Goal: Find specific page/section: Find specific page/section

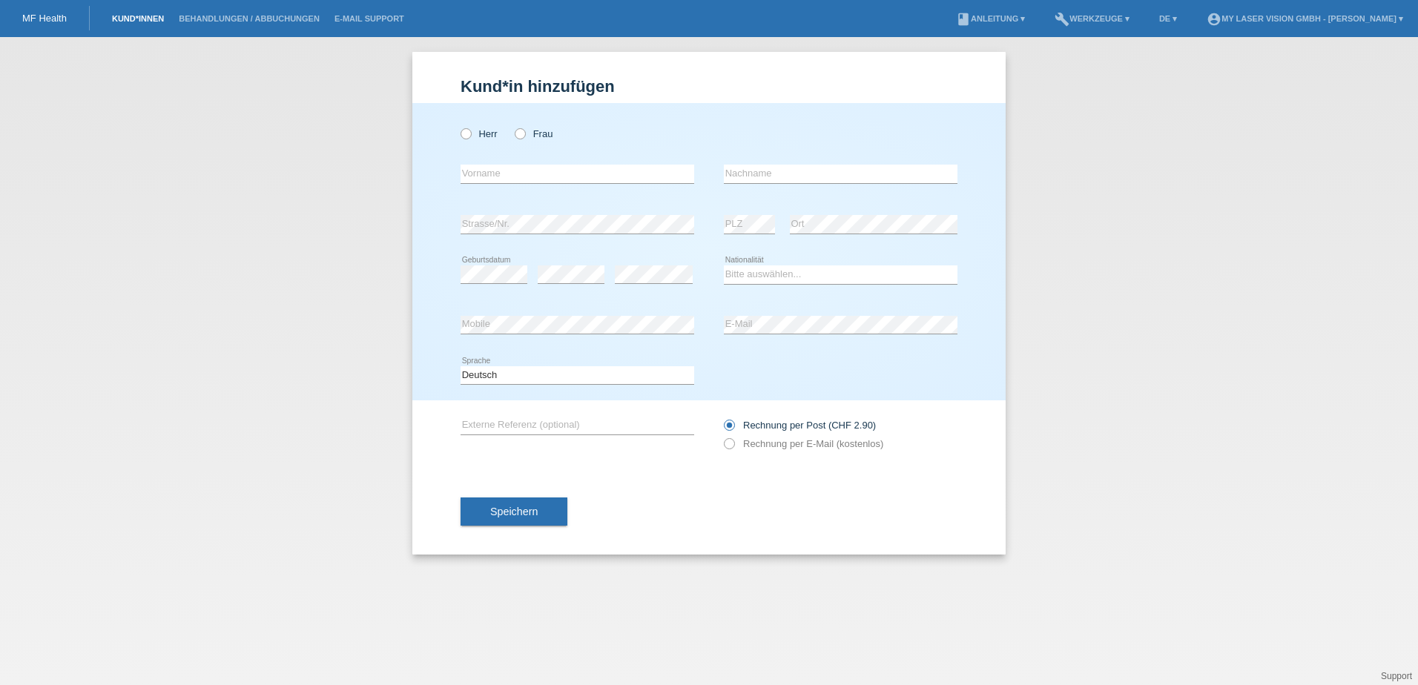
click at [124, 14] on link "Kund*innen" at bounding box center [138, 18] width 67 height 9
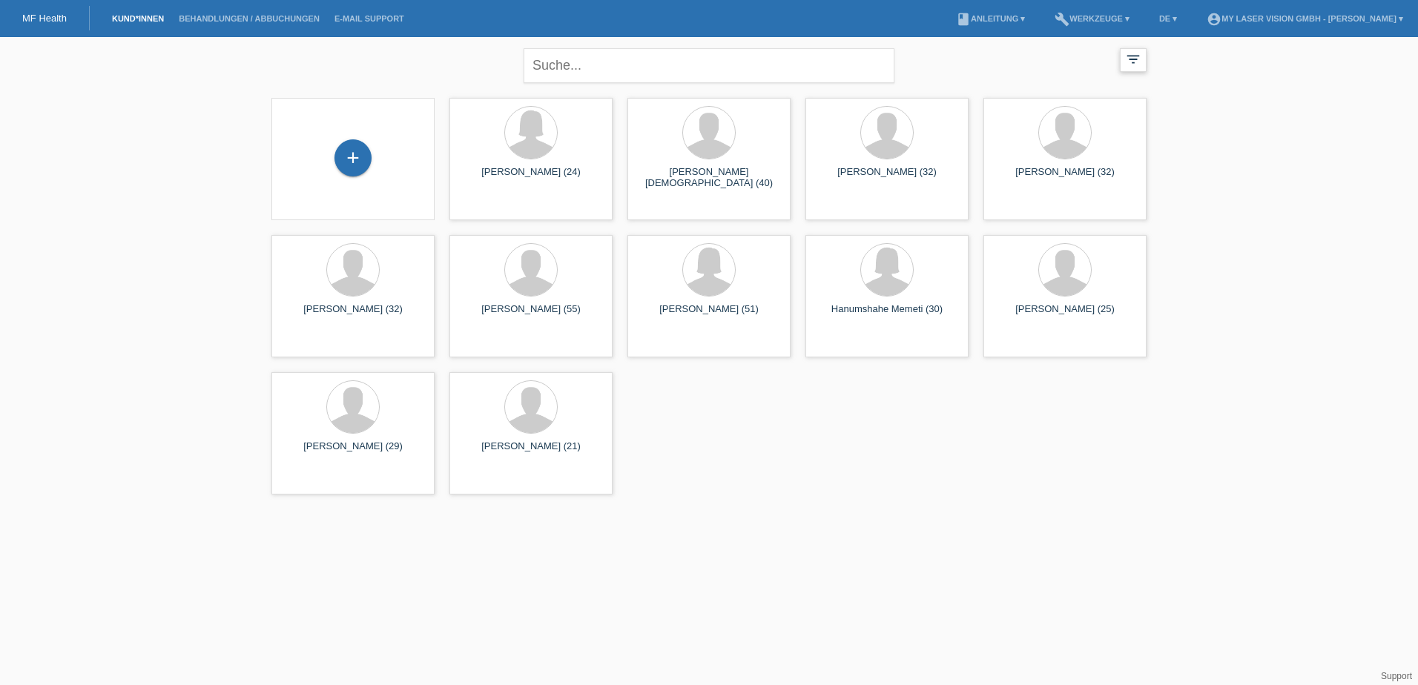
click at [1130, 59] on icon "filter_list" at bounding box center [1133, 59] width 16 height 16
click at [1128, 59] on icon "filter_list" at bounding box center [1133, 59] width 16 height 16
click at [1119, 64] on div "close filter_list view_module Alle Kund*innen anzeigen star Markierte [PERSON_N…" at bounding box center [709, 63] width 890 height 53
click at [1132, 60] on icon "filter_list" at bounding box center [1133, 59] width 16 height 16
click at [1144, 58] on div "filter_list" at bounding box center [1133, 60] width 27 height 24
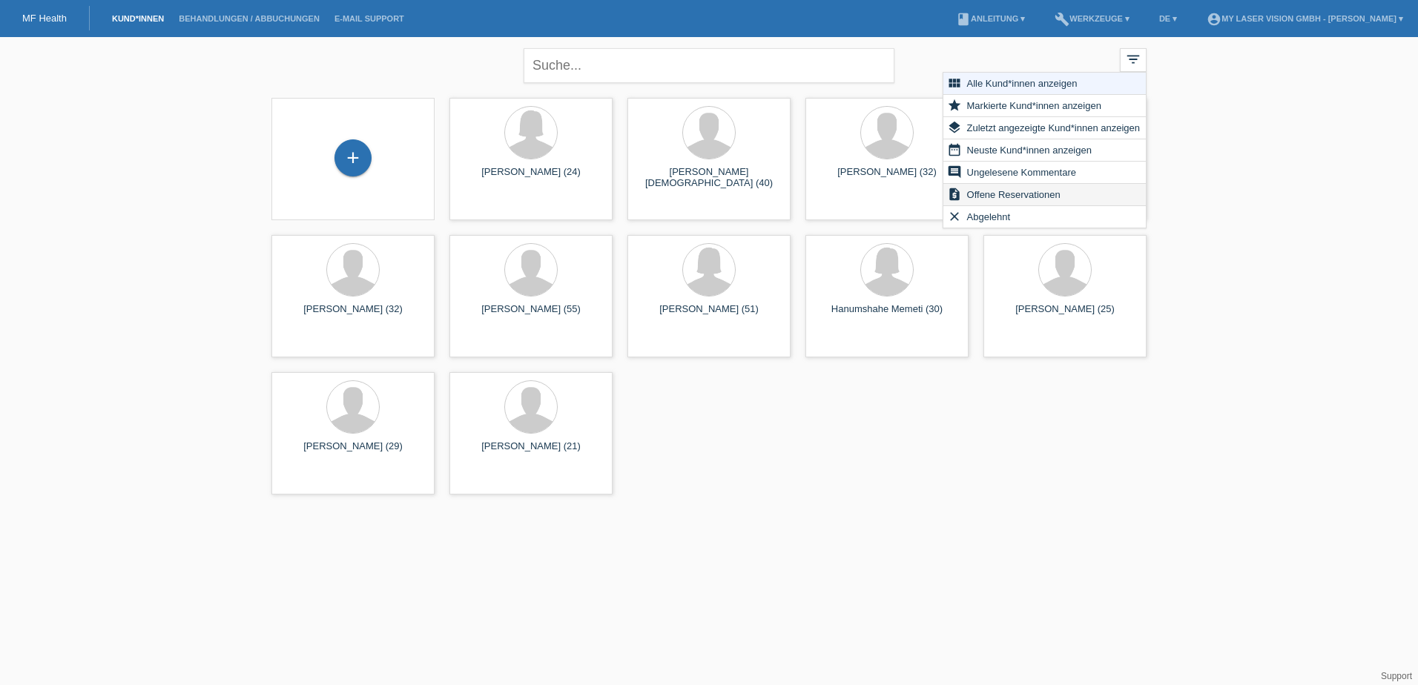
click at [1015, 195] on span "Offene Reservationen" at bounding box center [1014, 194] width 98 height 18
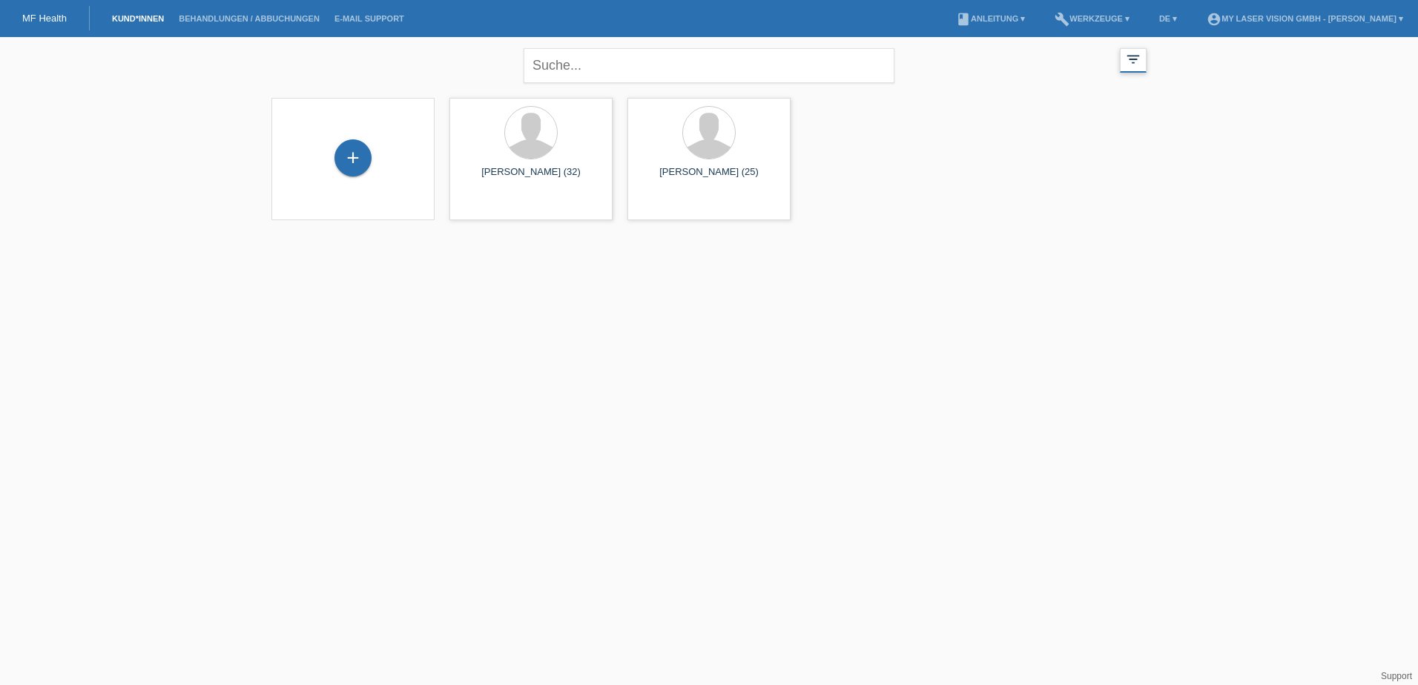
click at [1130, 54] on icon "filter_list" at bounding box center [1133, 59] width 16 height 16
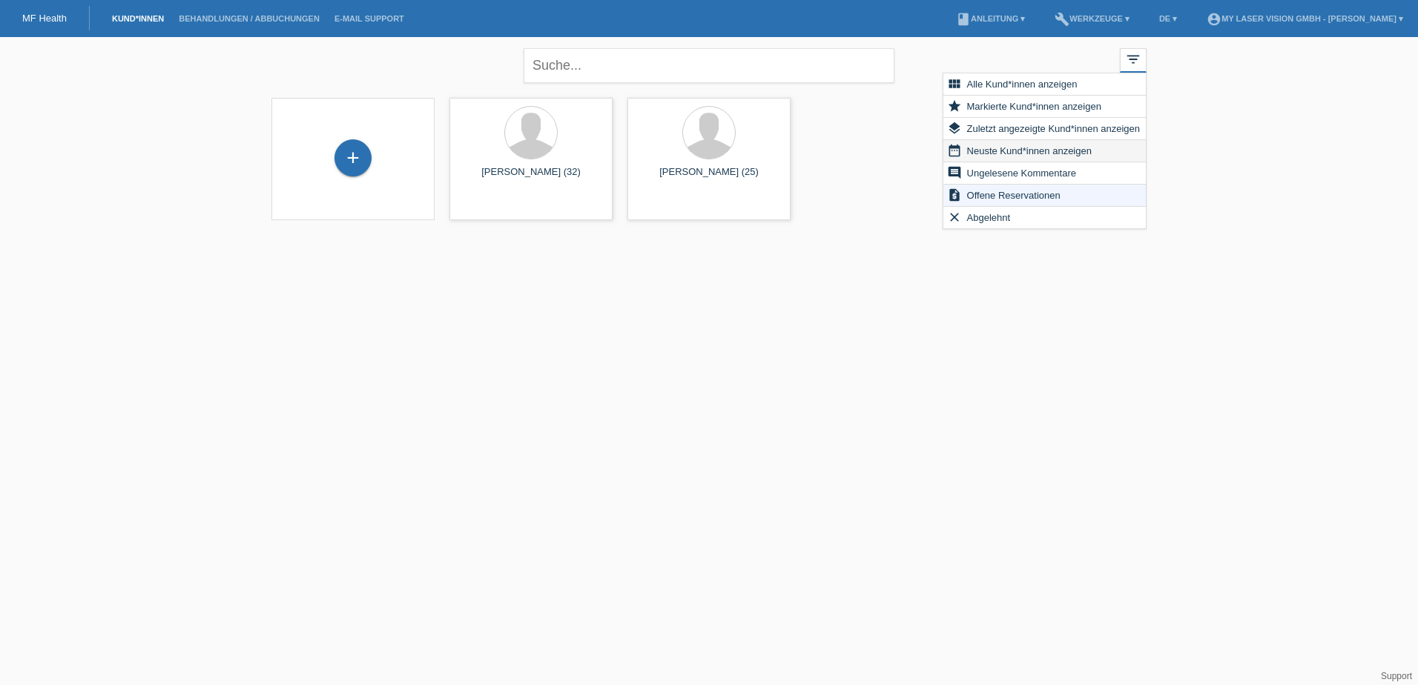
click at [1037, 154] on span "Neuste Kund*innen anzeigen" at bounding box center [1029, 151] width 129 height 18
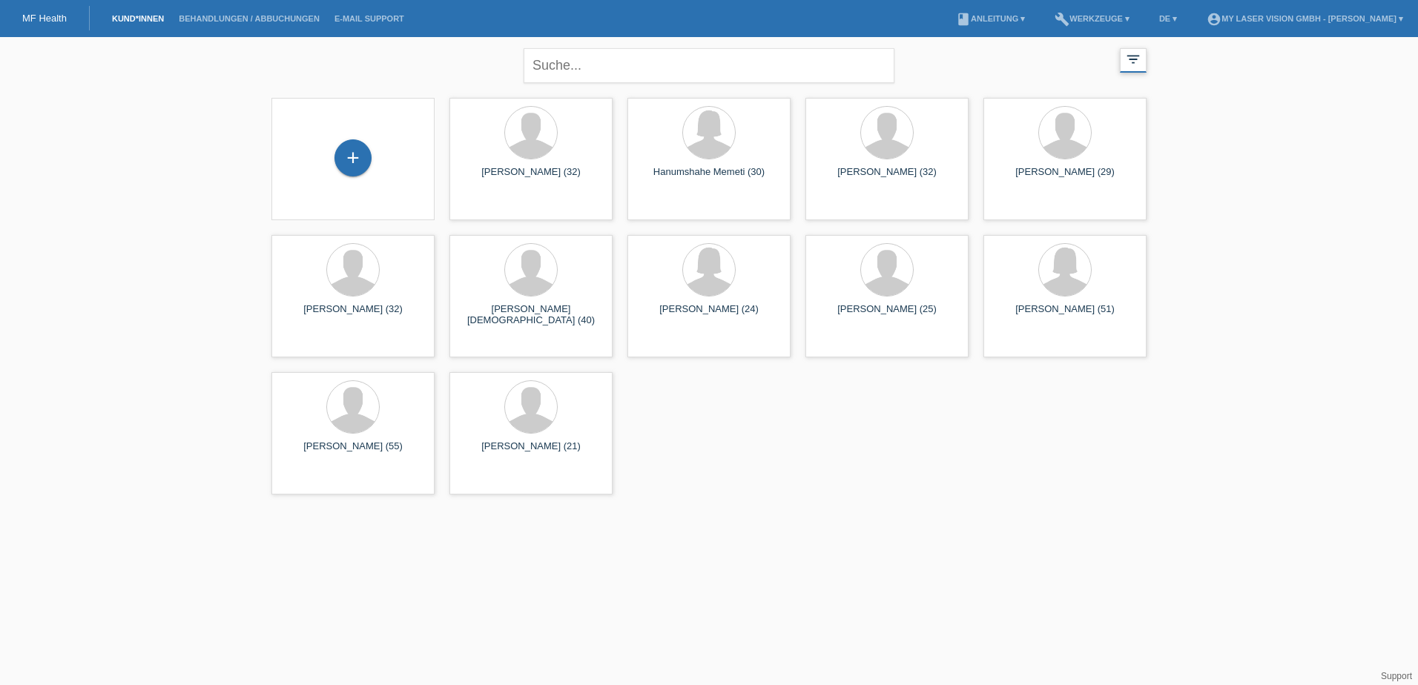
click at [1133, 59] on icon "filter_list" at bounding box center [1133, 59] width 16 height 16
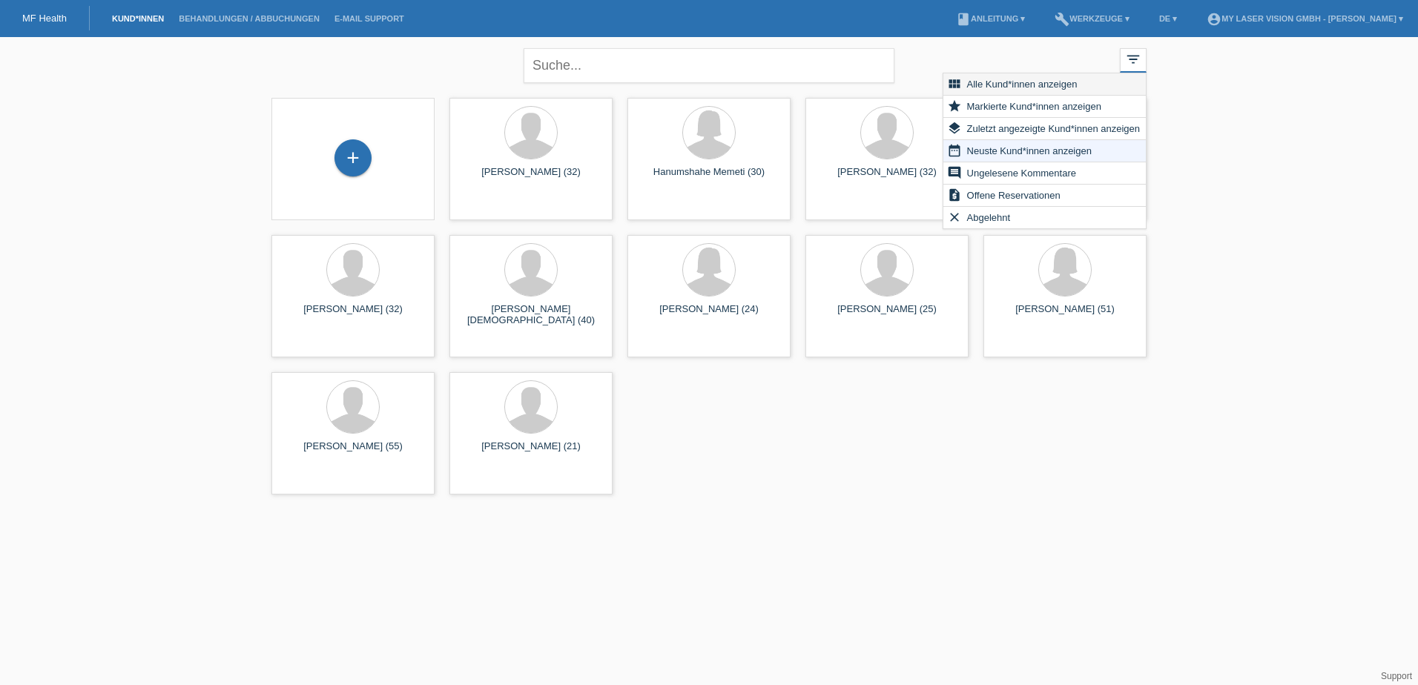
click at [1053, 80] on span "Alle Kund*innen anzeigen" at bounding box center [1022, 84] width 115 height 18
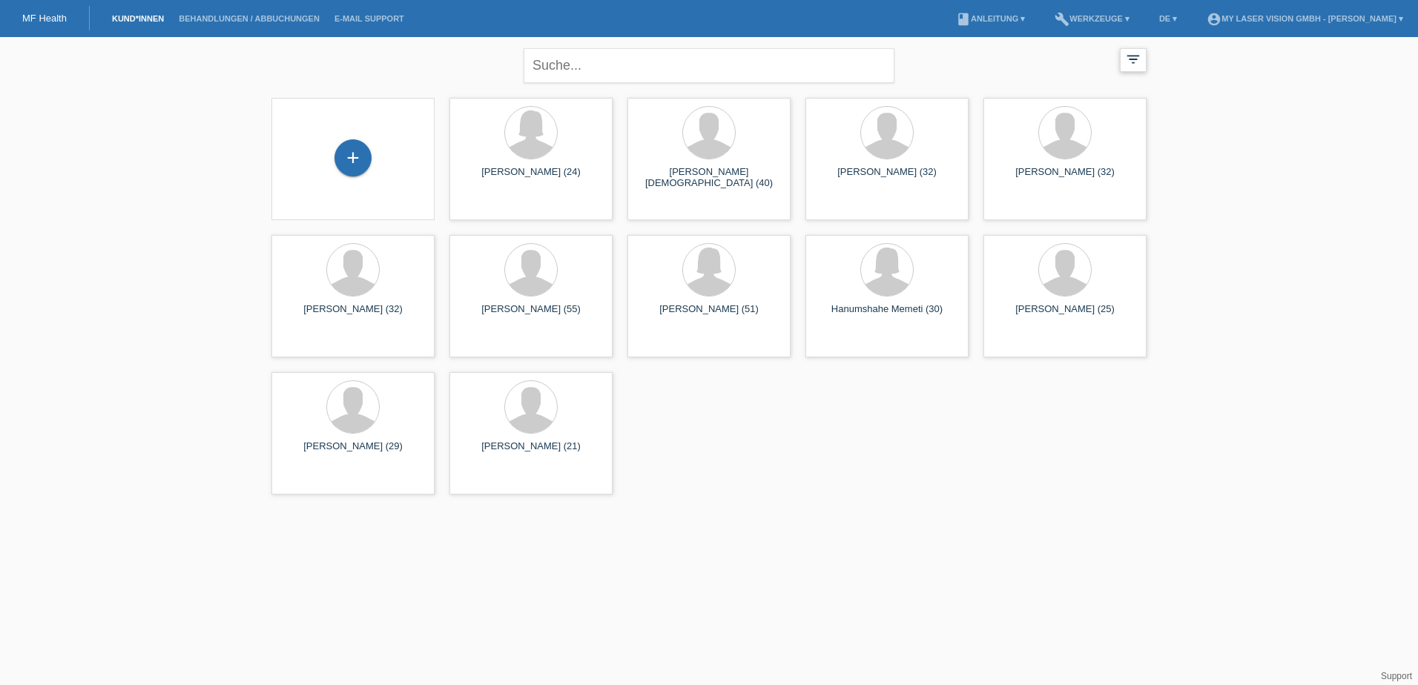
click at [1129, 62] on icon "filter_list" at bounding box center [1133, 59] width 16 height 16
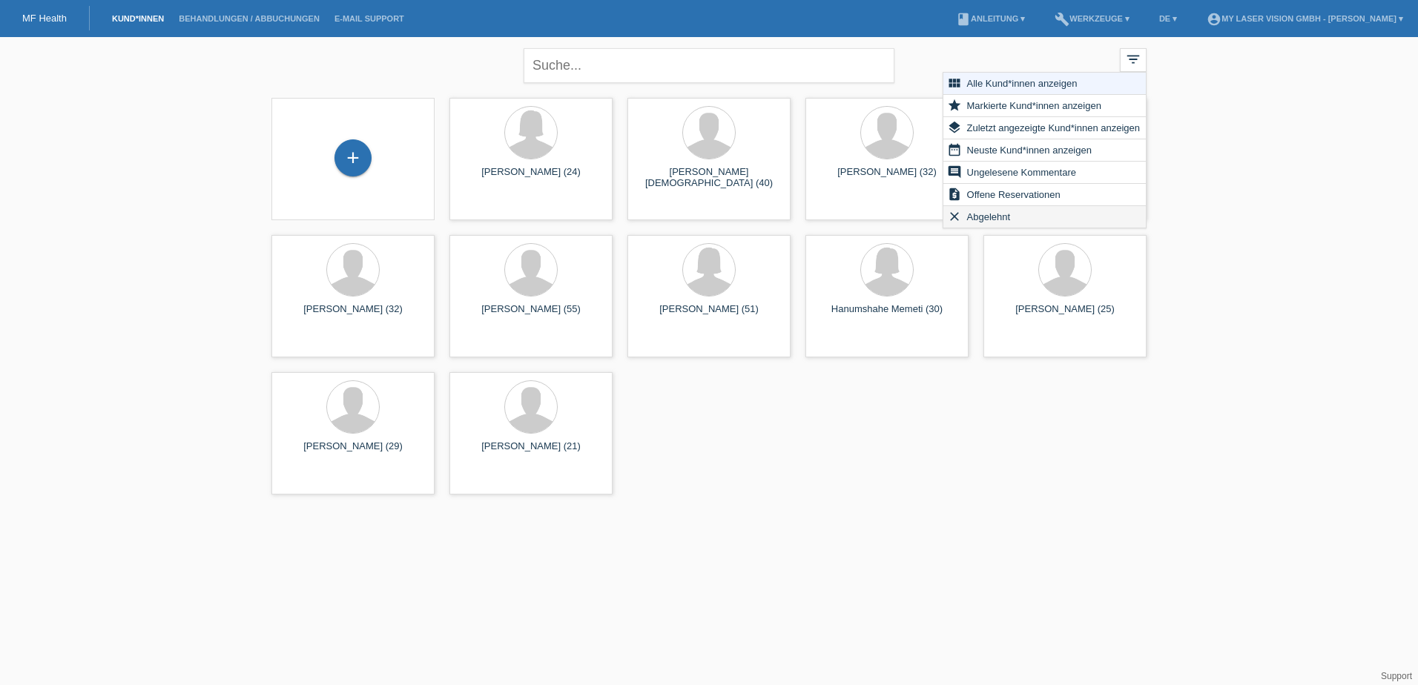
click at [1004, 214] on span "Abgelehnt" at bounding box center [989, 217] width 48 height 18
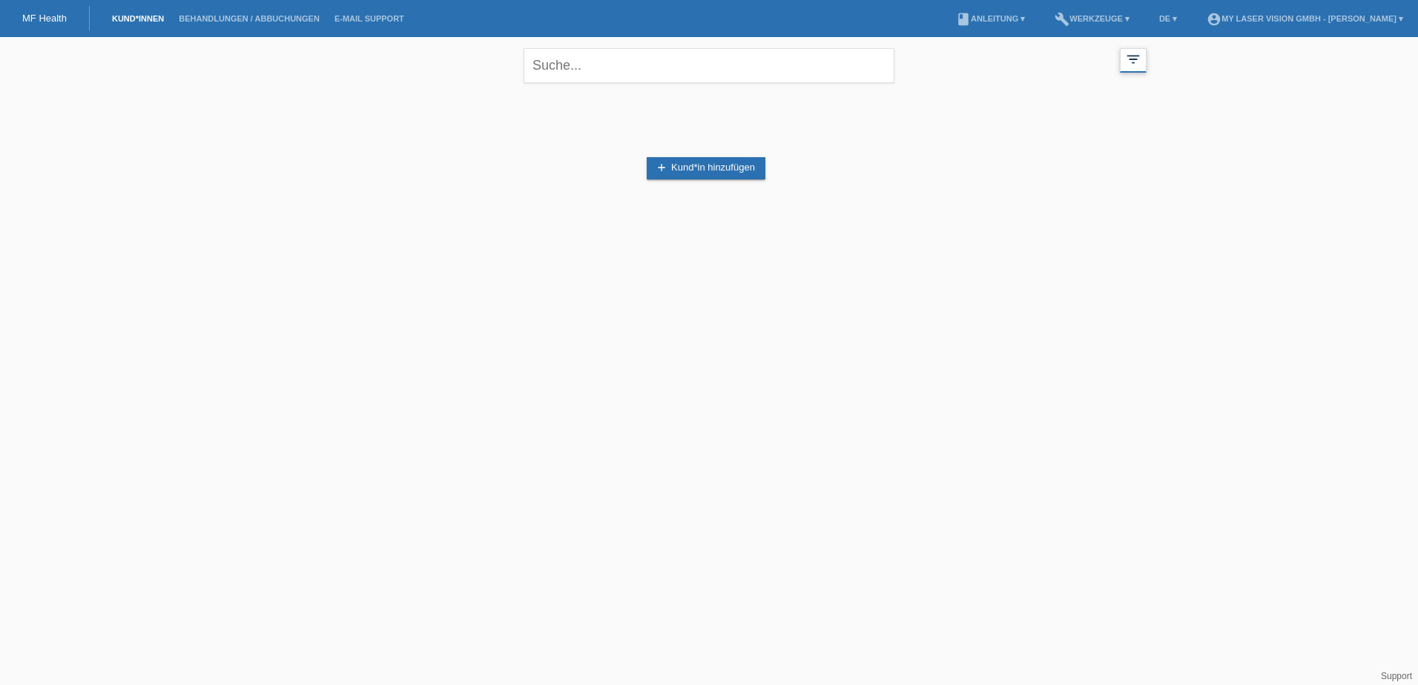
click at [1136, 61] on icon "filter_list" at bounding box center [1133, 59] width 16 height 16
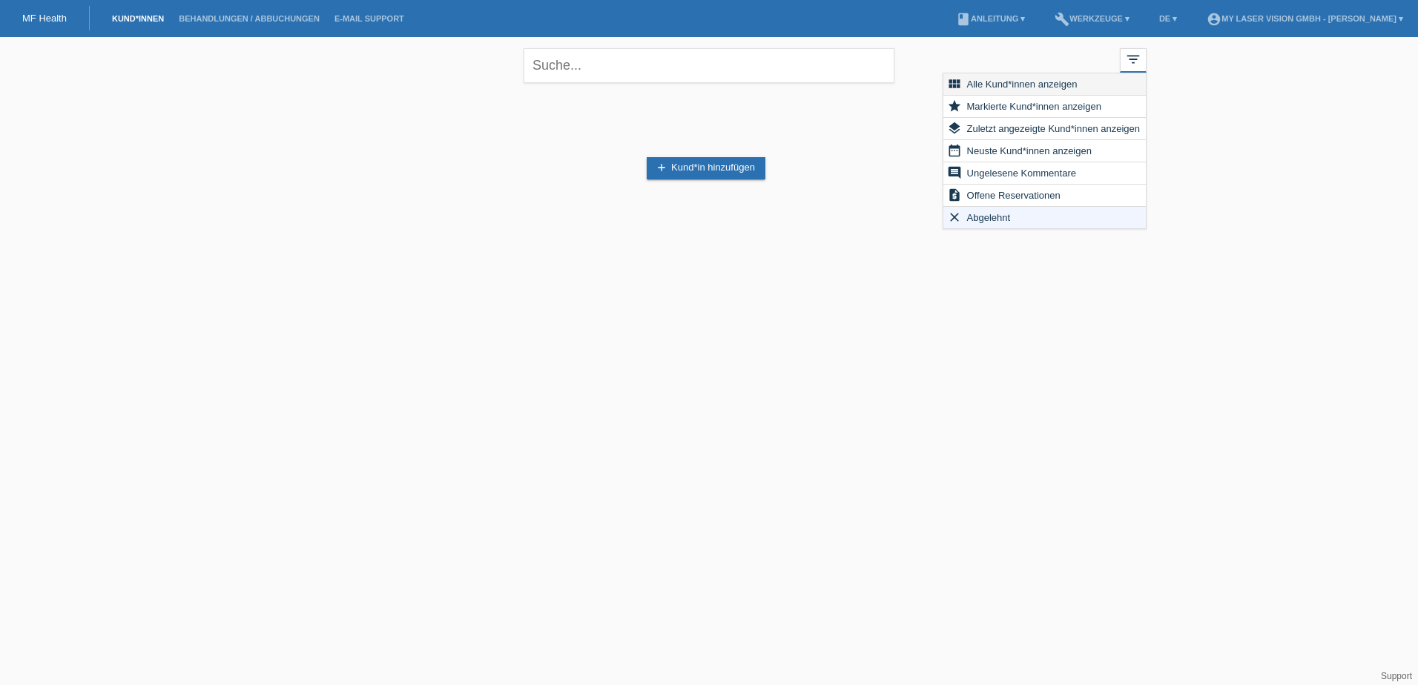
click at [1082, 83] on div "view_module Alle Kund*innen anzeigen" at bounding box center [1045, 84] width 203 height 22
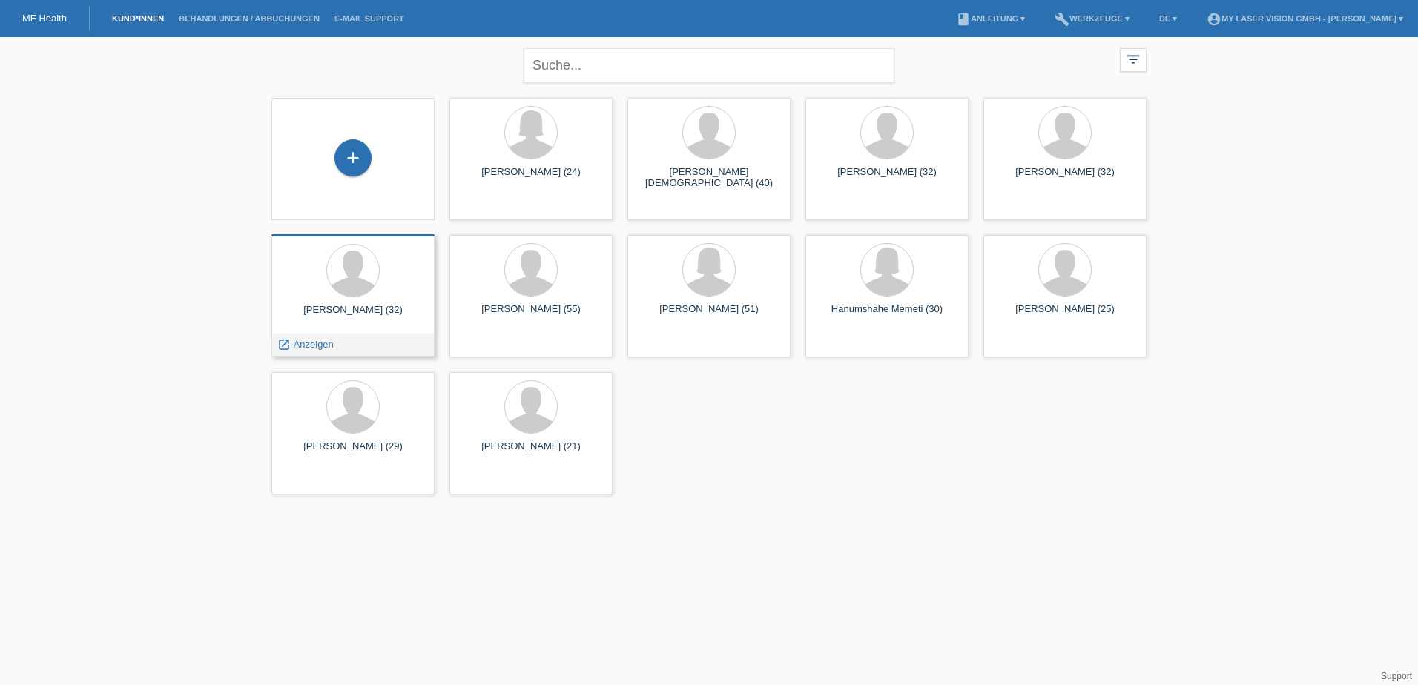
click at [349, 306] on div "[PERSON_NAME] (32)" at bounding box center [352, 316] width 139 height 24
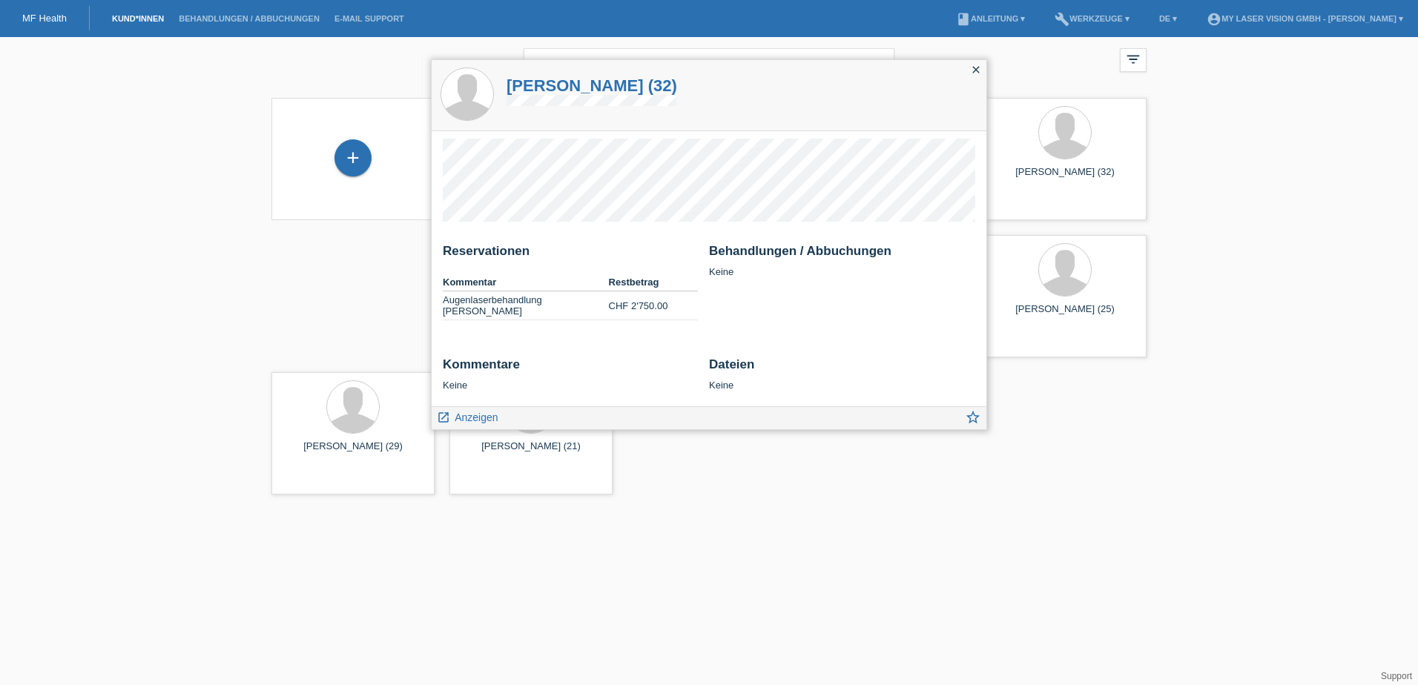
click at [975, 69] on icon "close" at bounding box center [976, 70] width 12 height 12
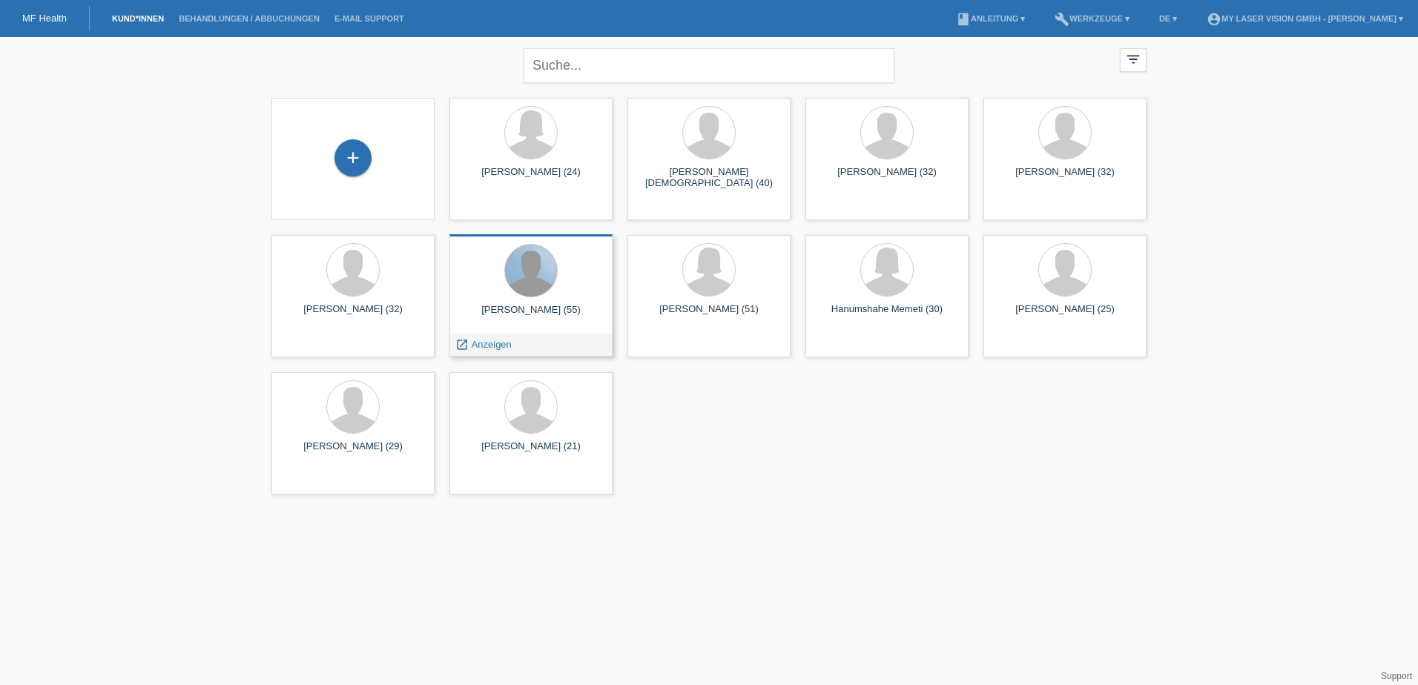
click at [527, 284] on div at bounding box center [531, 271] width 52 height 52
click at [529, 280] on div at bounding box center [531, 271] width 52 height 52
click at [547, 293] on div at bounding box center [530, 272] width 139 height 56
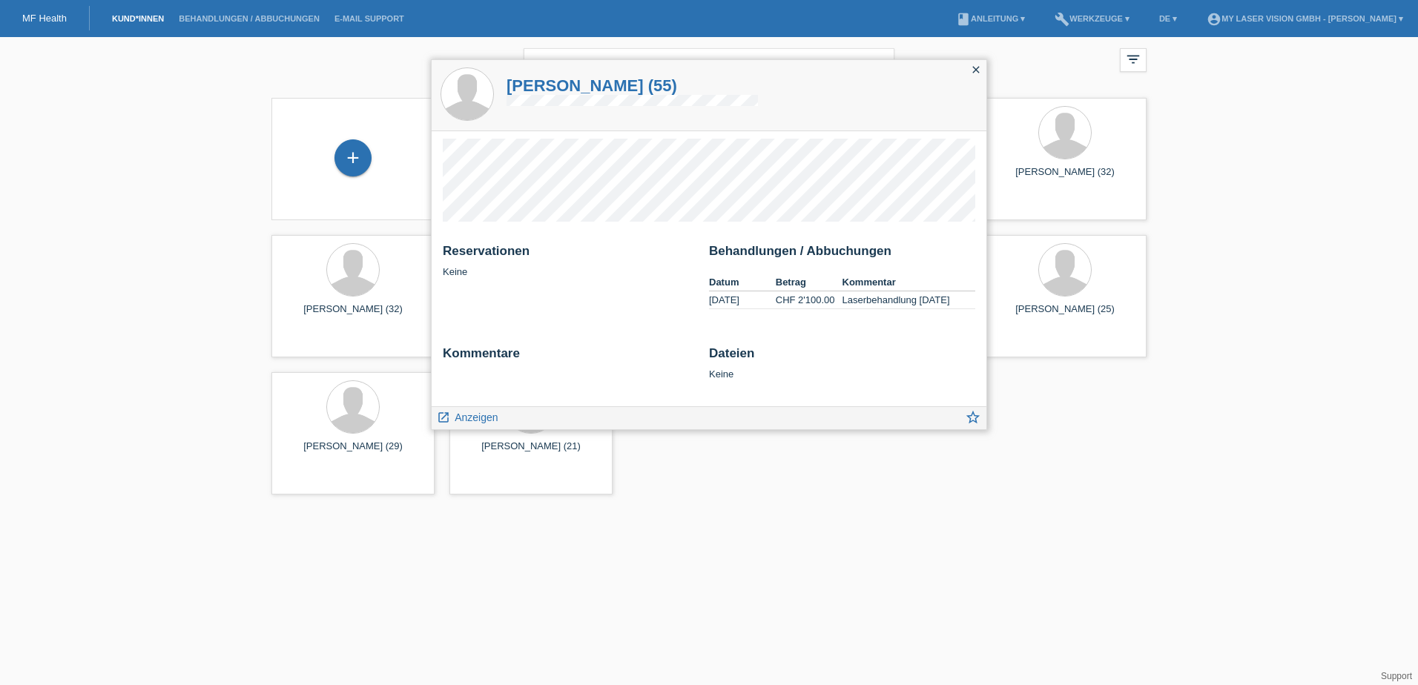
click at [976, 67] on icon "close" at bounding box center [976, 70] width 12 height 12
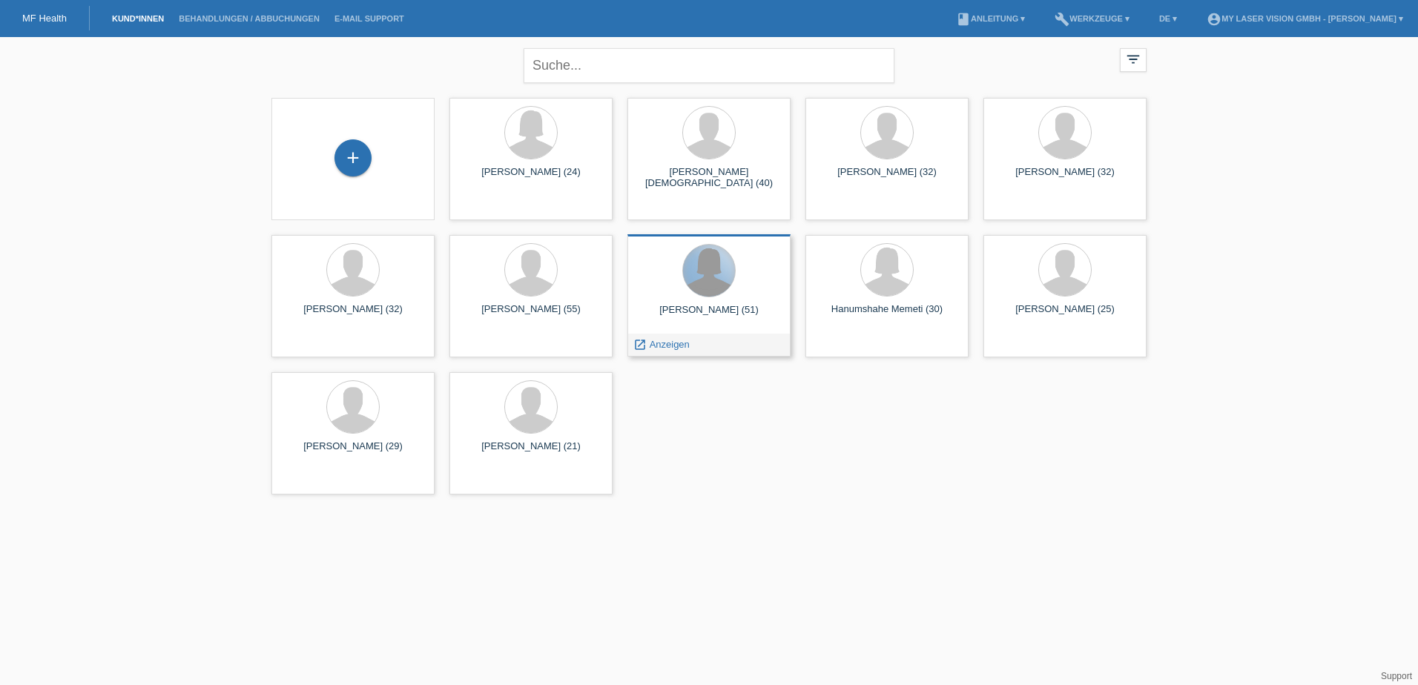
click at [711, 290] on div at bounding box center [709, 271] width 52 height 52
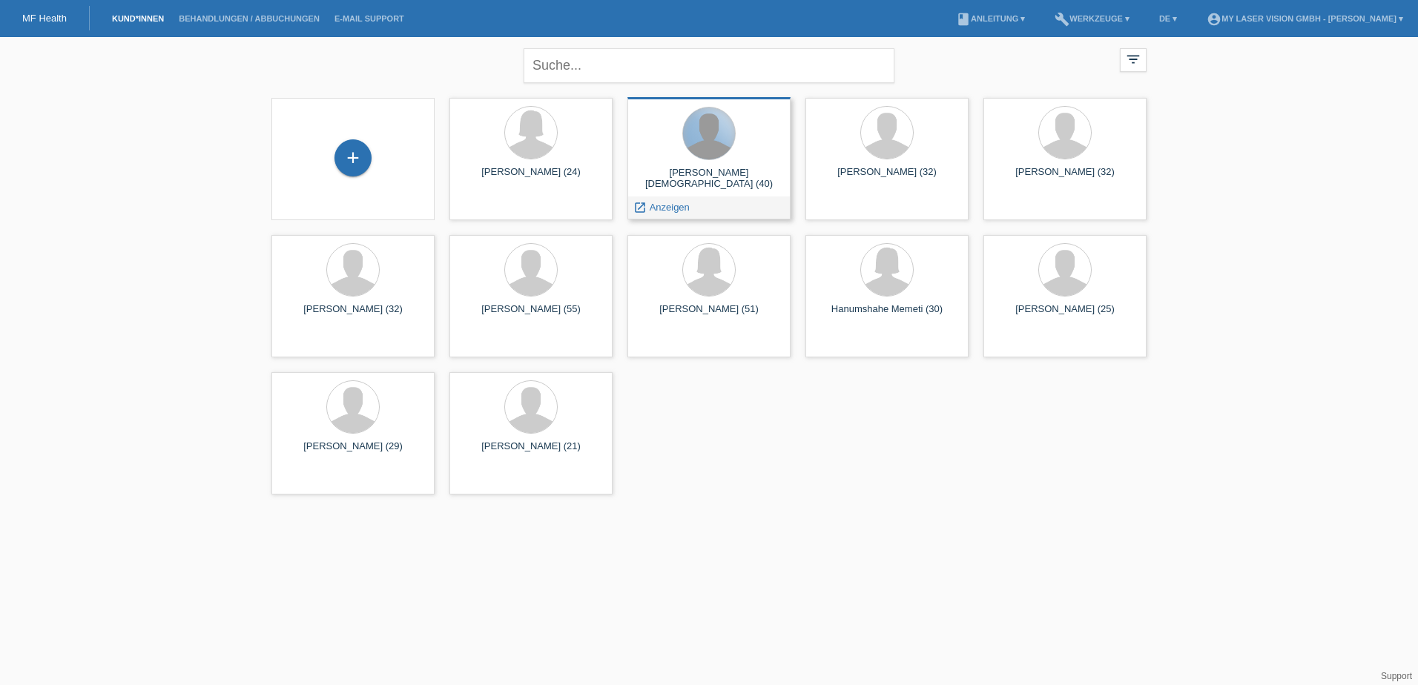
click at [717, 156] on div at bounding box center [709, 134] width 52 height 52
click at [706, 159] on div at bounding box center [708, 133] width 53 height 53
click at [715, 121] on div at bounding box center [709, 134] width 52 height 52
click at [667, 208] on span "Anzeigen" at bounding box center [670, 207] width 40 height 11
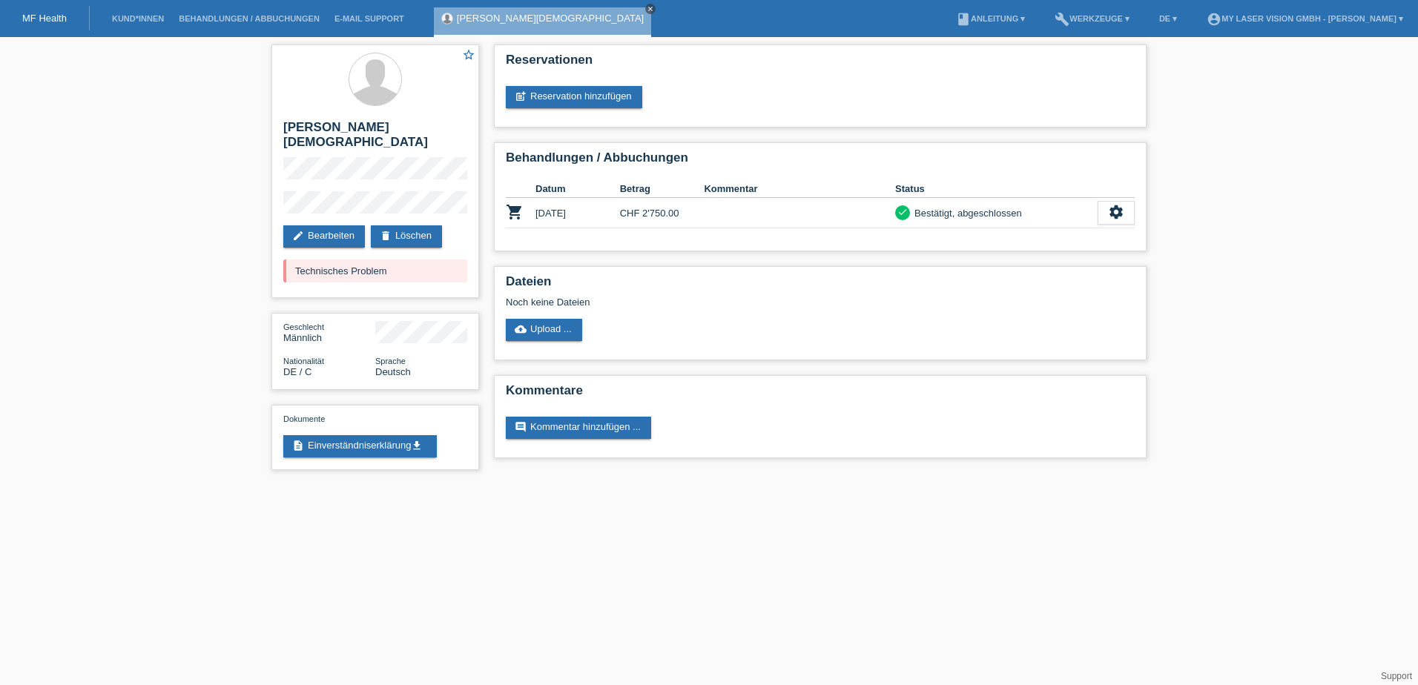
click at [647, 9] on icon "close" at bounding box center [650, 8] width 7 height 7
click at [141, 13] on li "Kund*innen" at bounding box center [138, 19] width 67 height 38
click at [154, 18] on link "Kund*innen" at bounding box center [138, 18] width 67 height 9
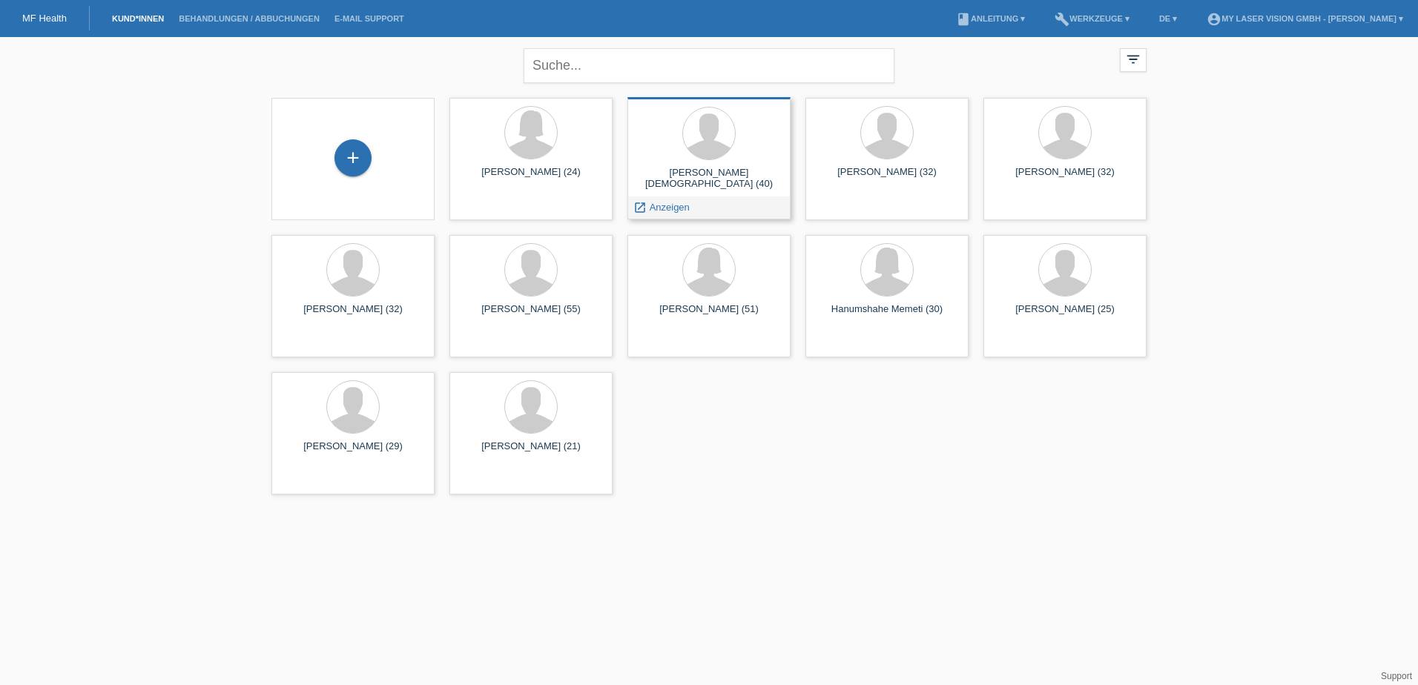
click at [697, 171] on div "Torchia Christian (40)" at bounding box center [708, 179] width 139 height 24
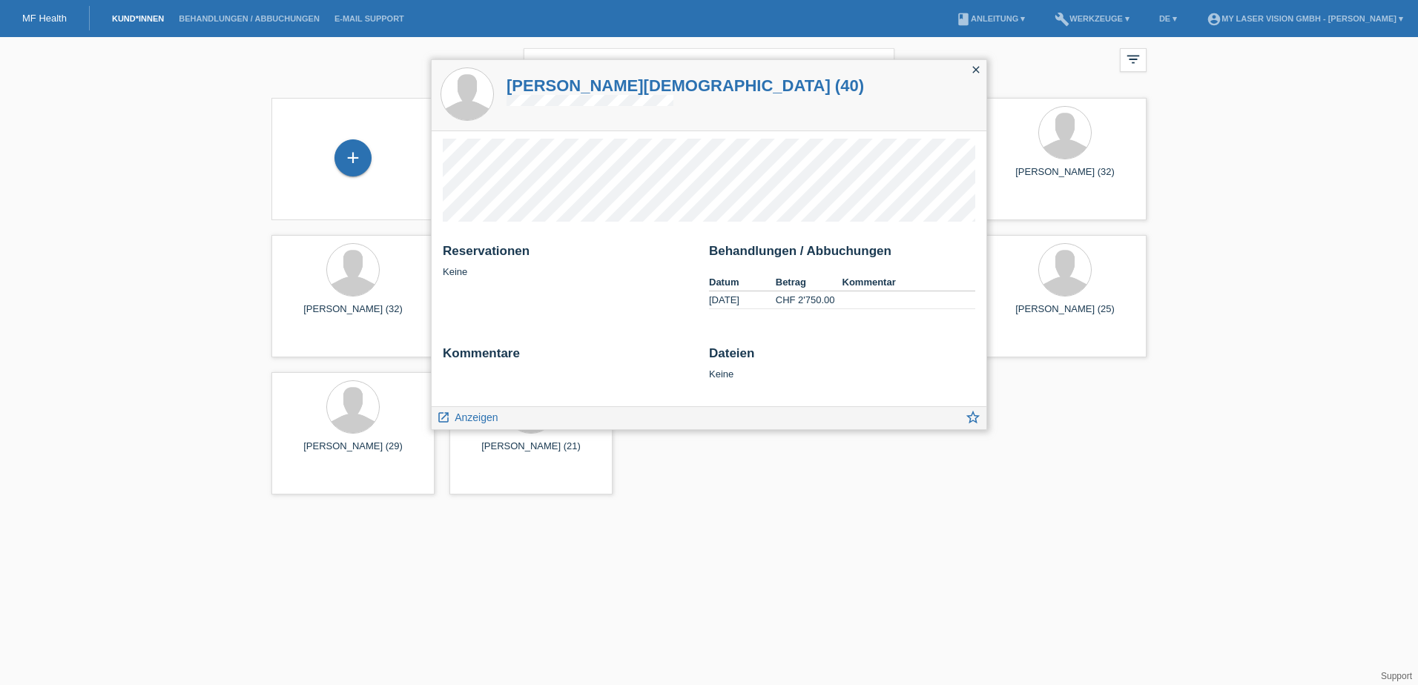
click at [978, 69] on icon "close" at bounding box center [976, 70] width 12 height 12
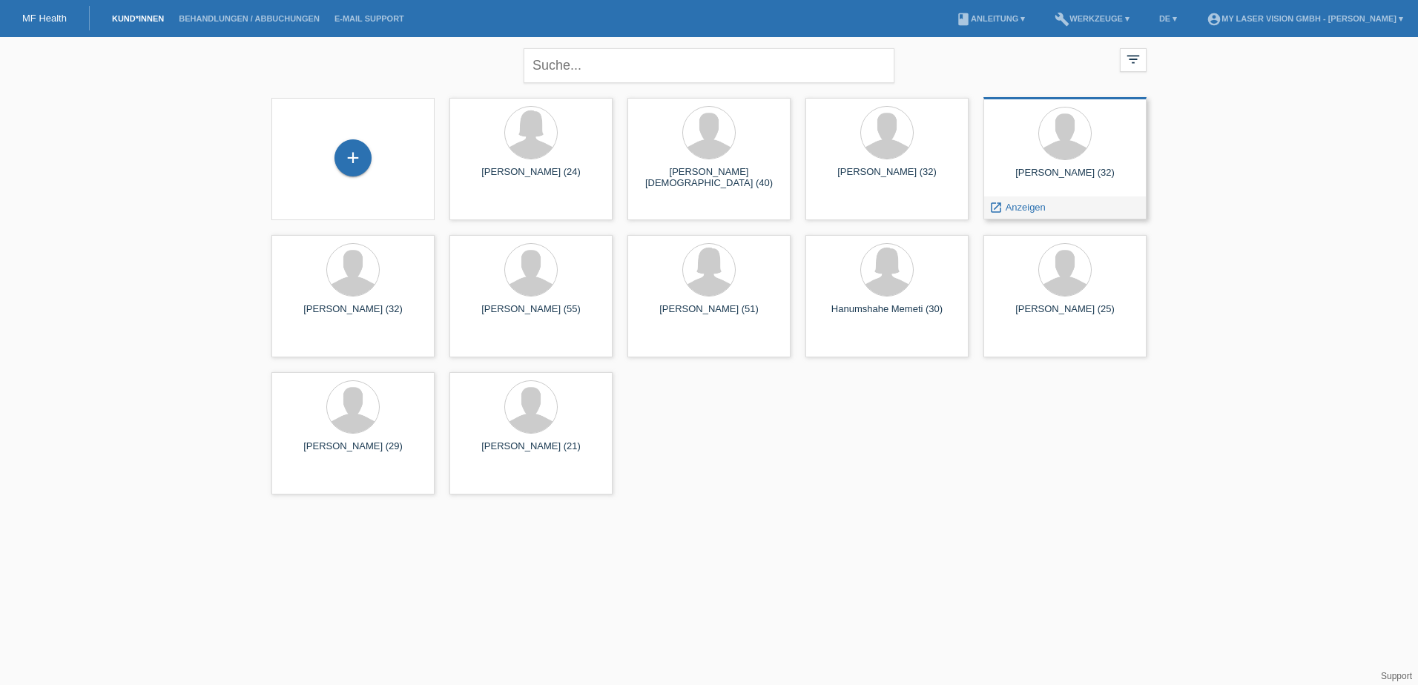
click at [1049, 174] on div "[PERSON_NAME] (32)" at bounding box center [1064, 179] width 139 height 24
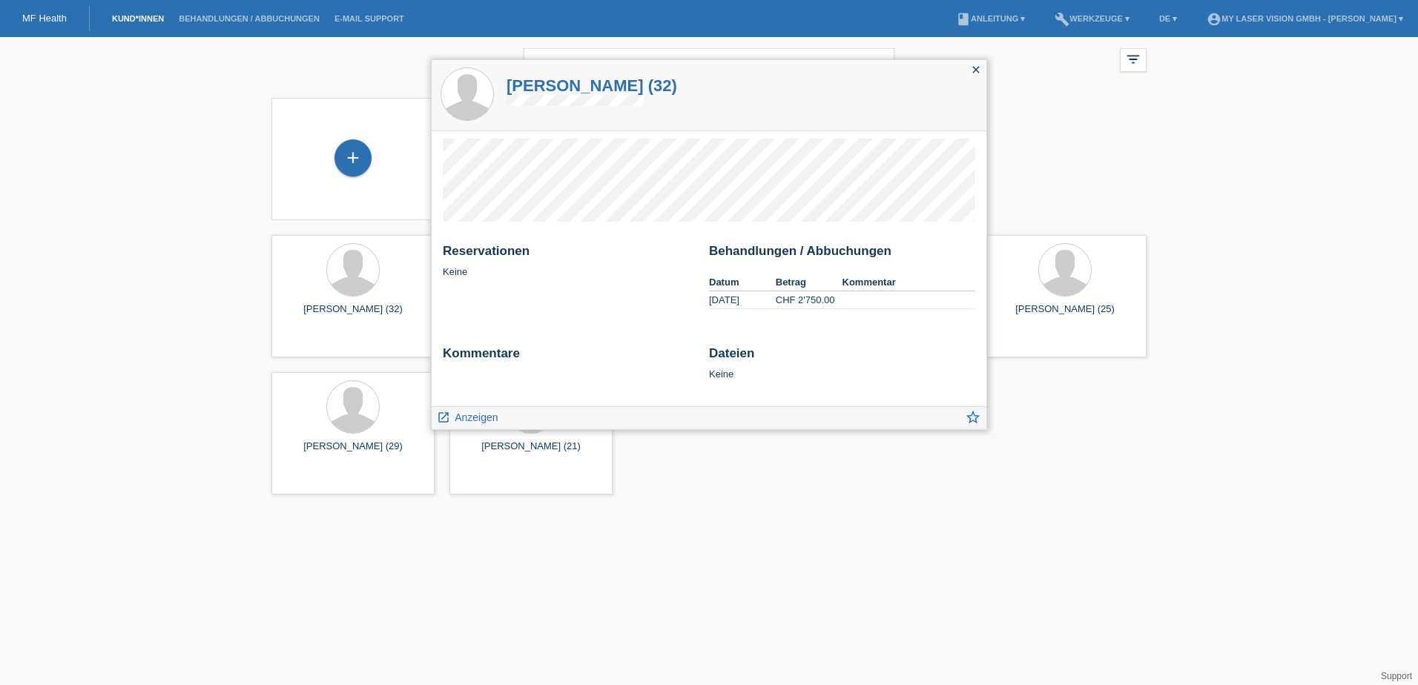
click at [981, 67] on icon "close" at bounding box center [976, 70] width 12 height 12
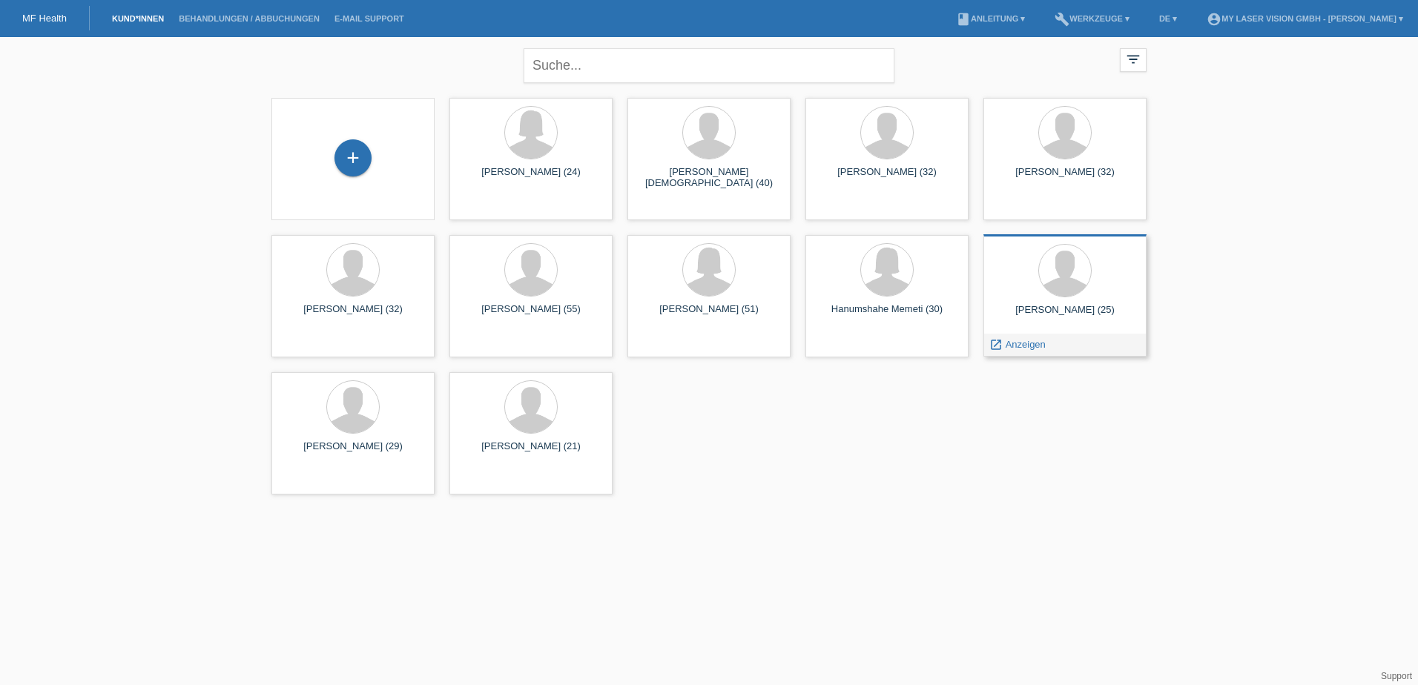
click at [1069, 308] on div "[PERSON_NAME] (25)" at bounding box center [1064, 316] width 139 height 24
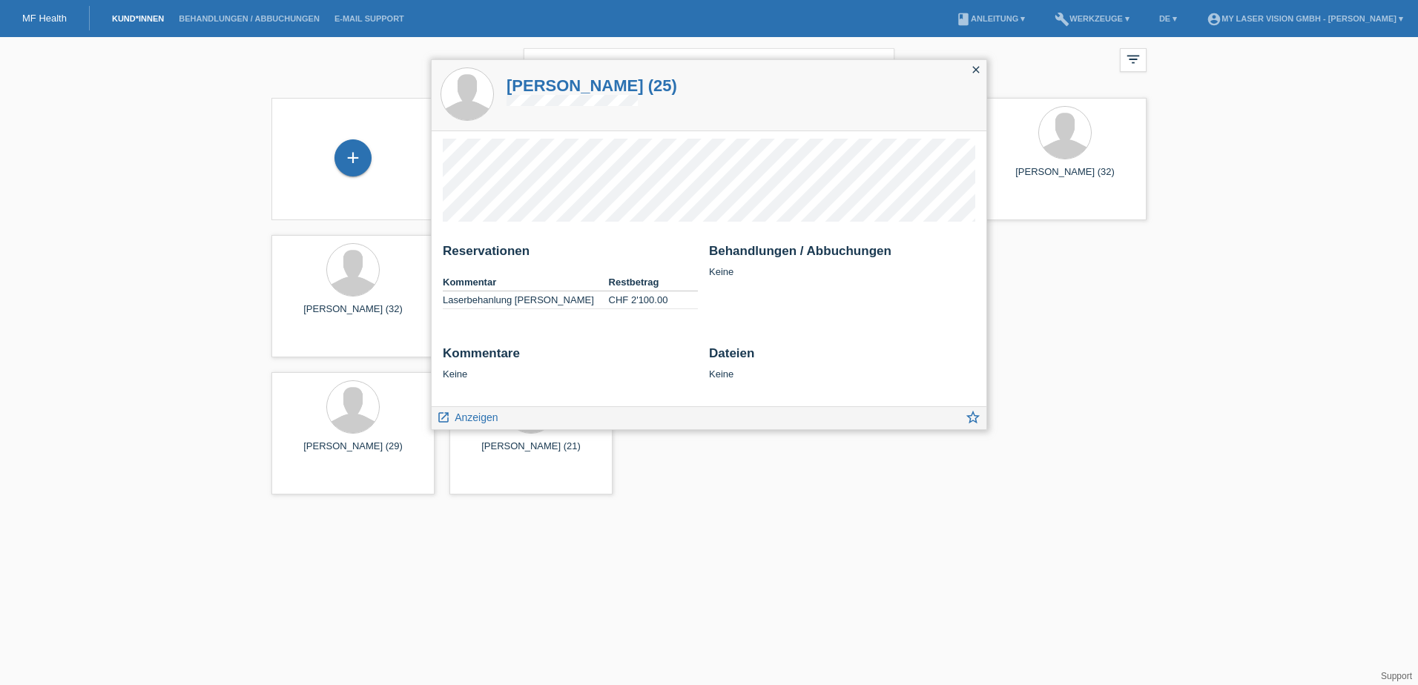
click at [975, 67] on icon "close" at bounding box center [976, 70] width 12 height 12
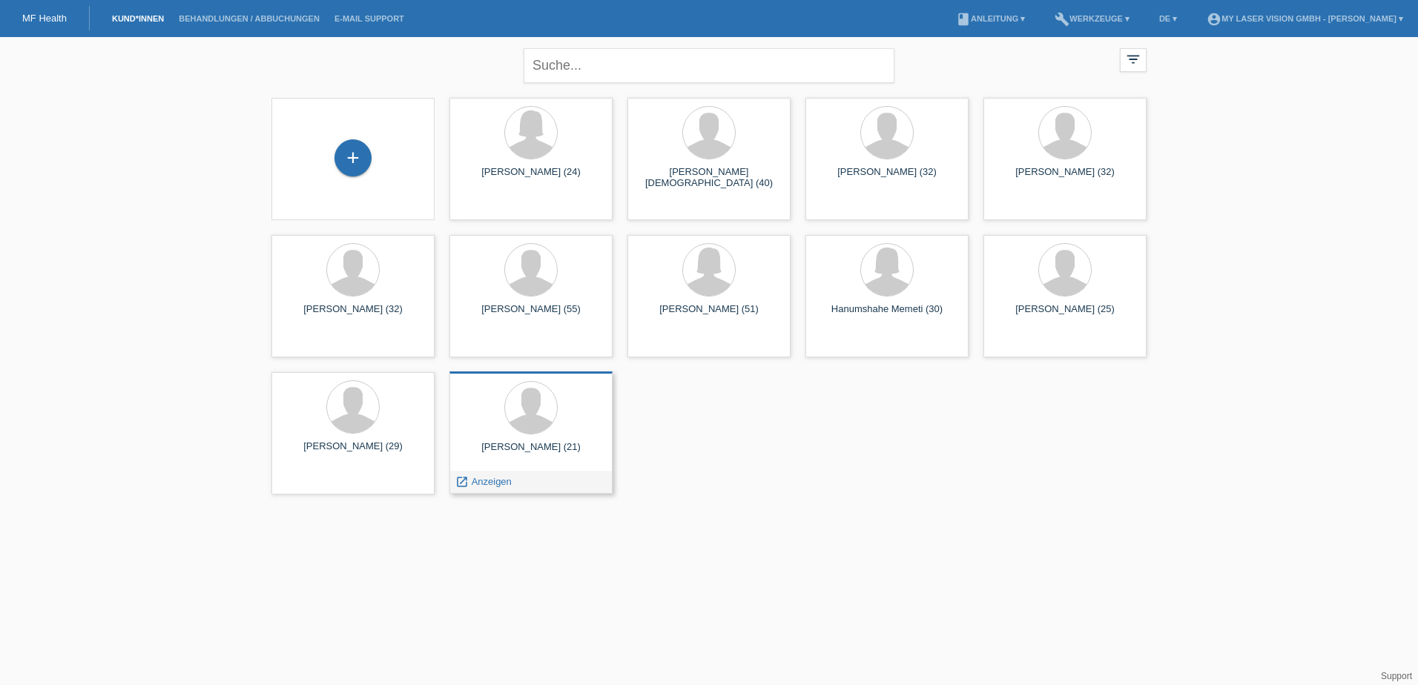
click at [533, 451] on div "Ermin Taranis (21)" at bounding box center [530, 453] width 139 height 24
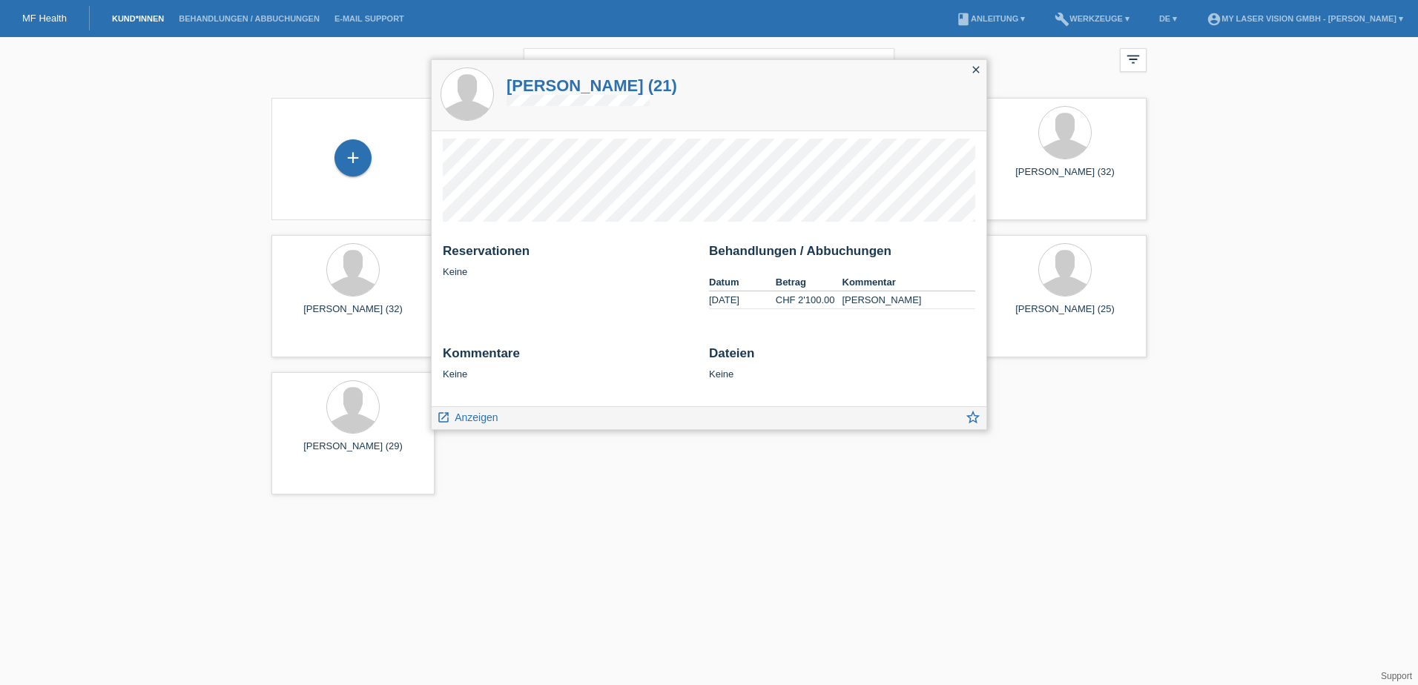
click at [975, 65] on icon "close" at bounding box center [976, 70] width 12 height 12
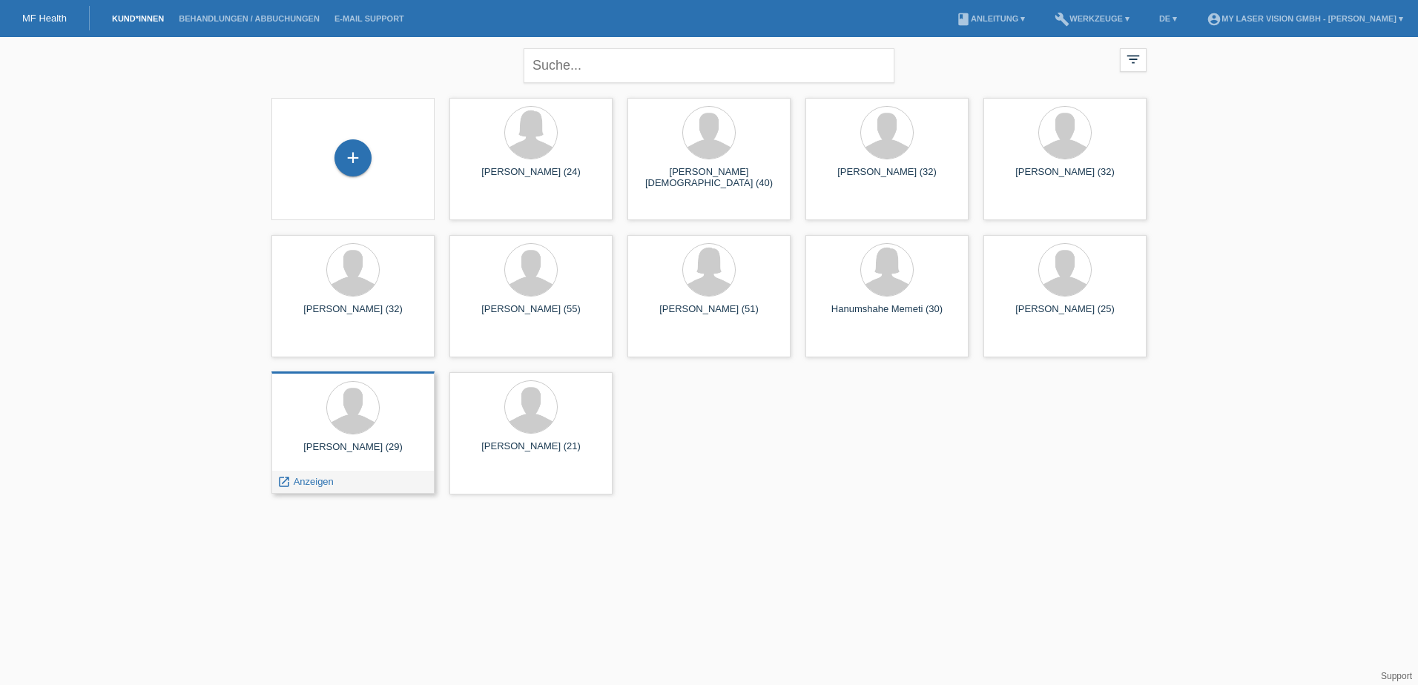
click at [353, 450] on div "[PERSON_NAME] (29)" at bounding box center [352, 453] width 139 height 24
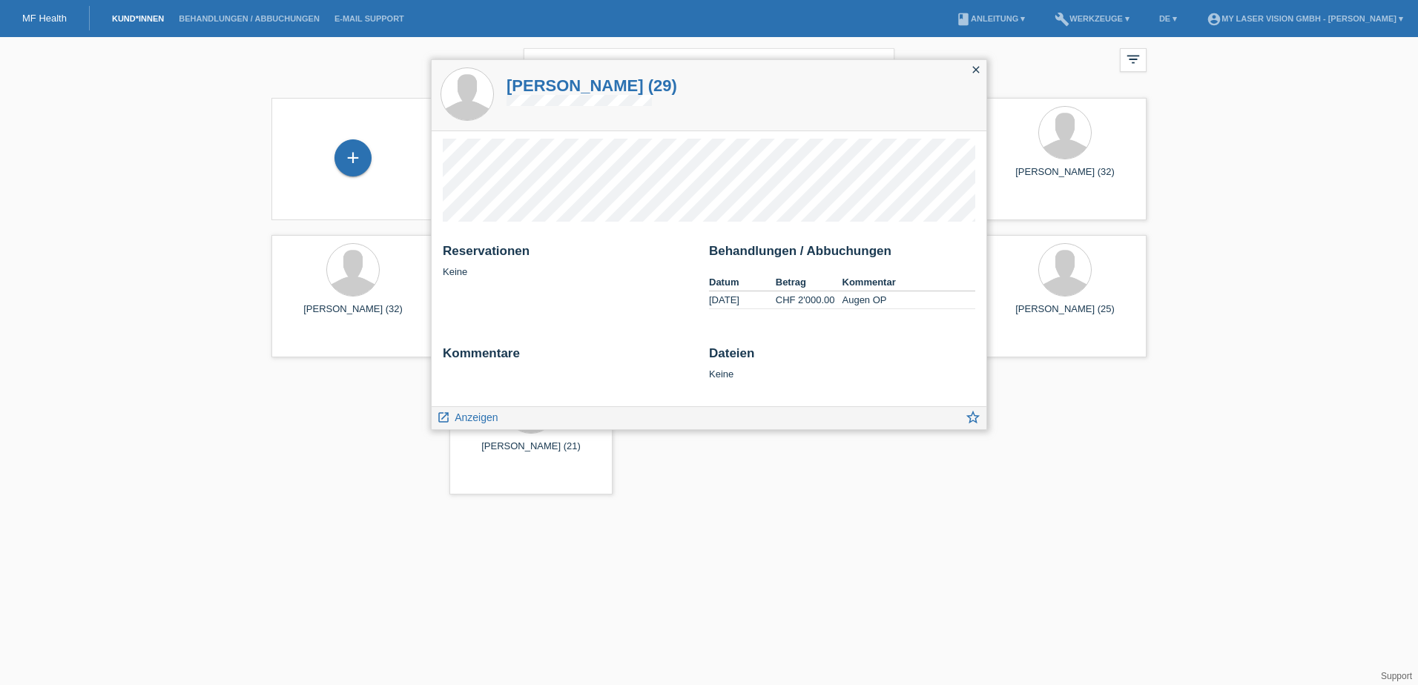
click at [975, 68] on icon "close" at bounding box center [976, 70] width 12 height 12
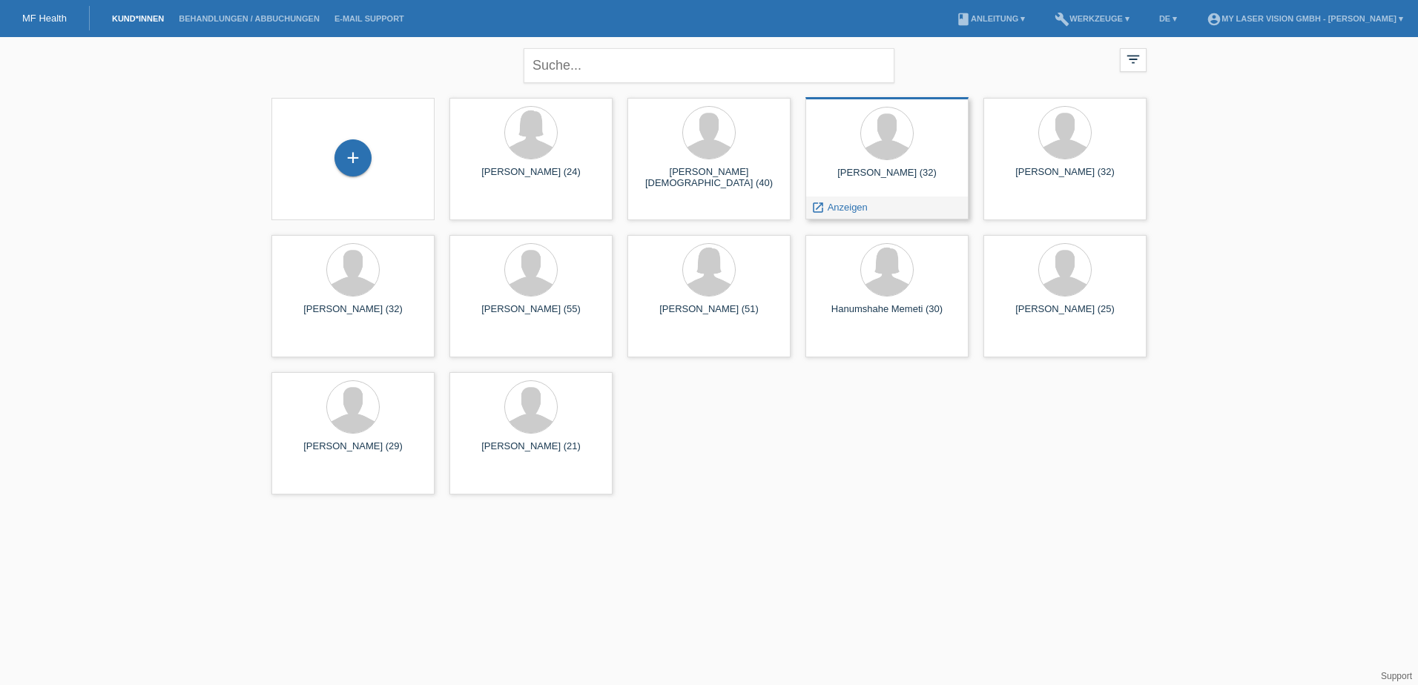
click at [885, 172] on div "[PERSON_NAME] (32)" at bounding box center [886, 179] width 139 height 24
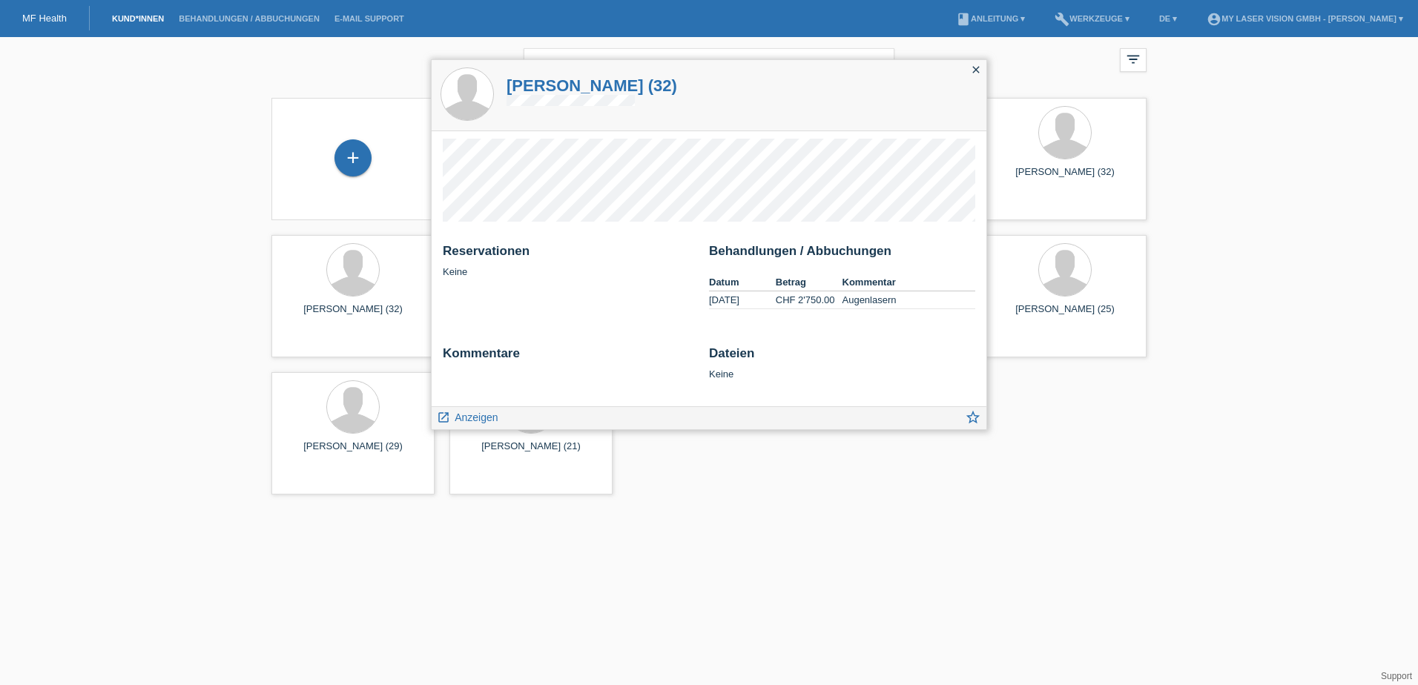
click at [969, 65] on div "close" at bounding box center [976, 71] width 21 height 22
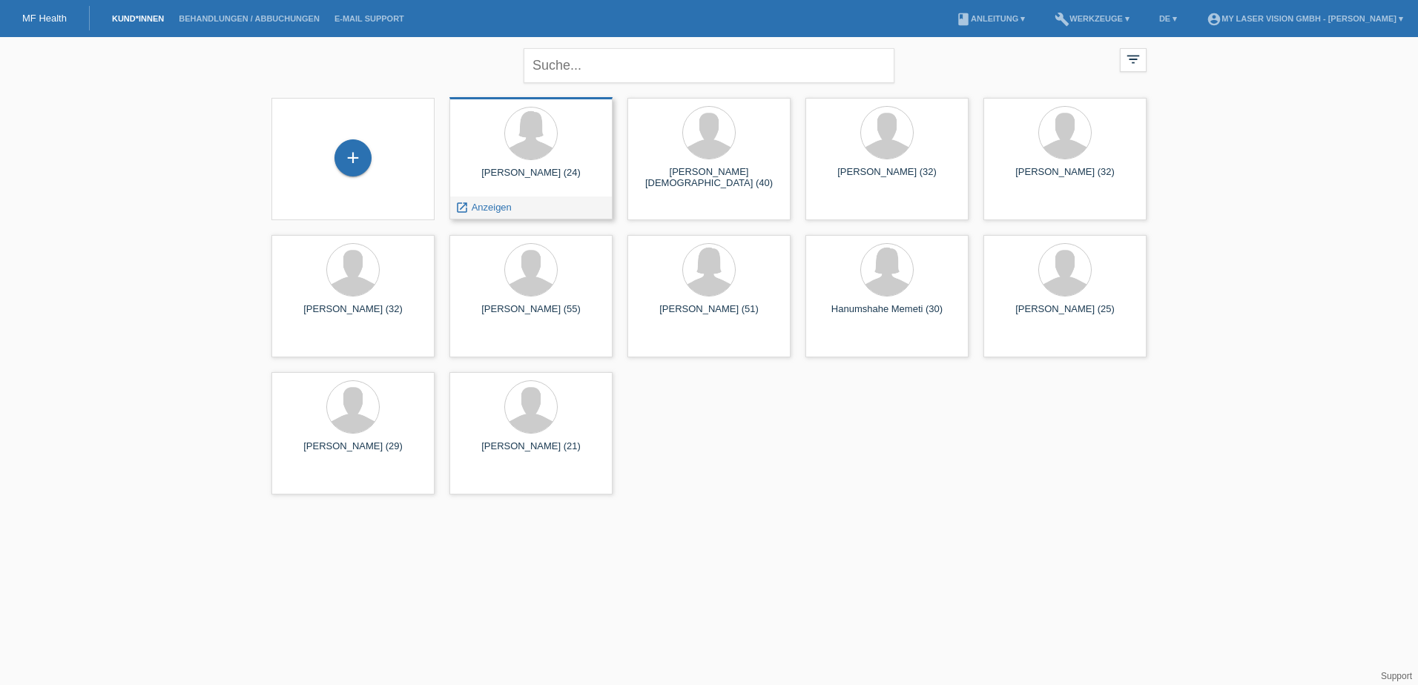
click at [519, 169] on div "[PERSON_NAME] (24)" at bounding box center [530, 179] width 139 height 24
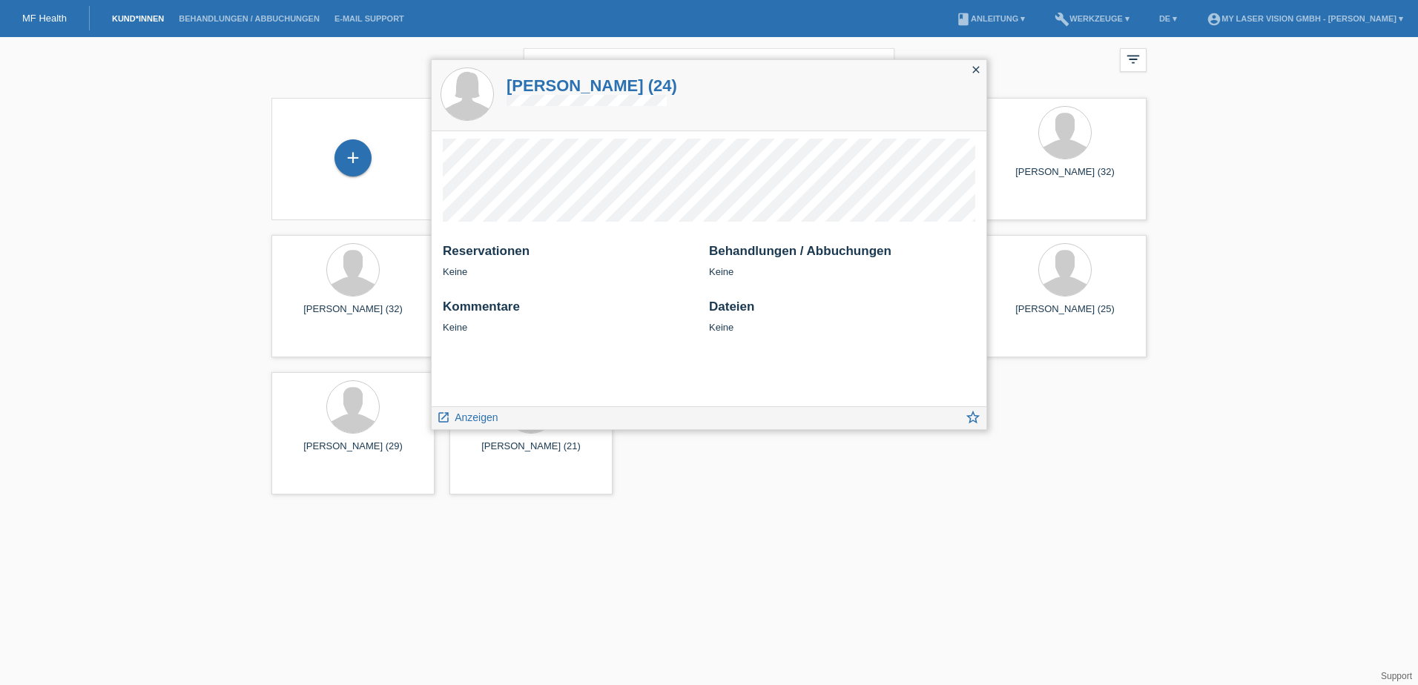
click at [981, 68] on icon "close" at bounding box center [976, 70] width 12 height 12
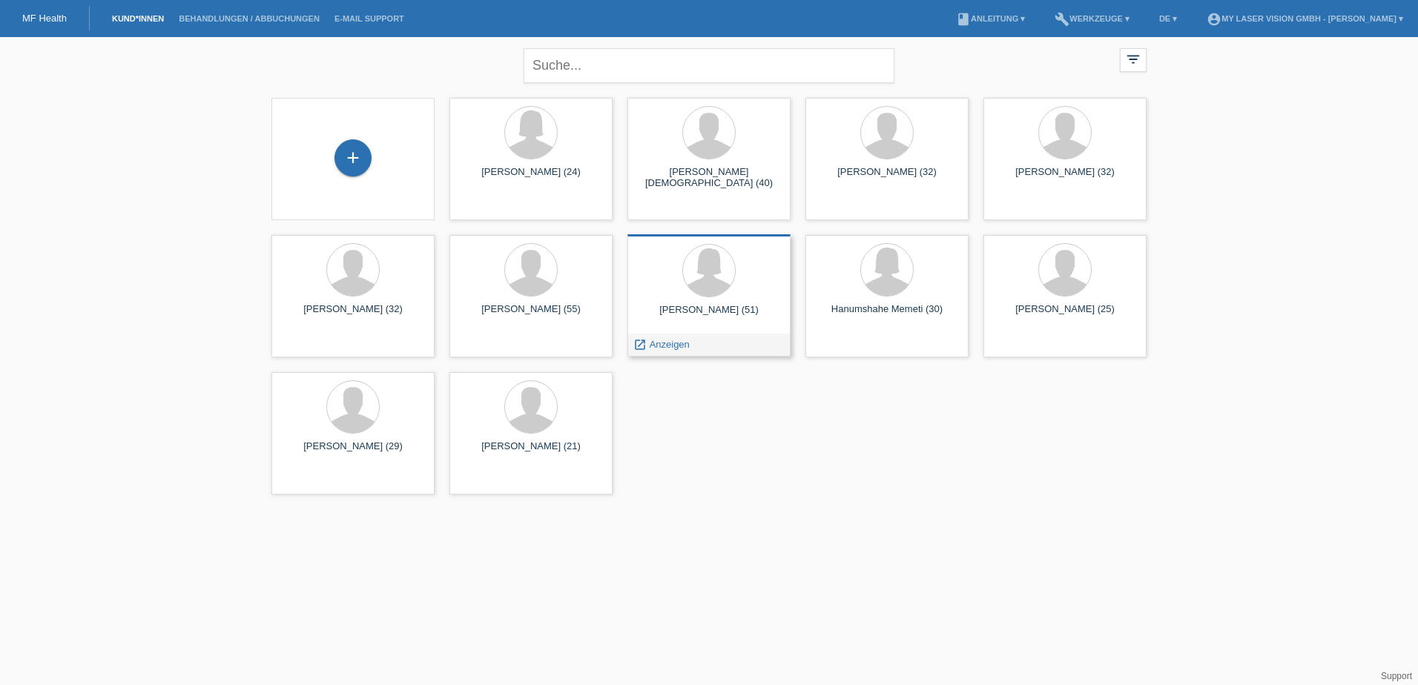
click at [711, 307] on div "[PERSON_NAME] (51)" at bounding box center [708, 316] width 139 height 24
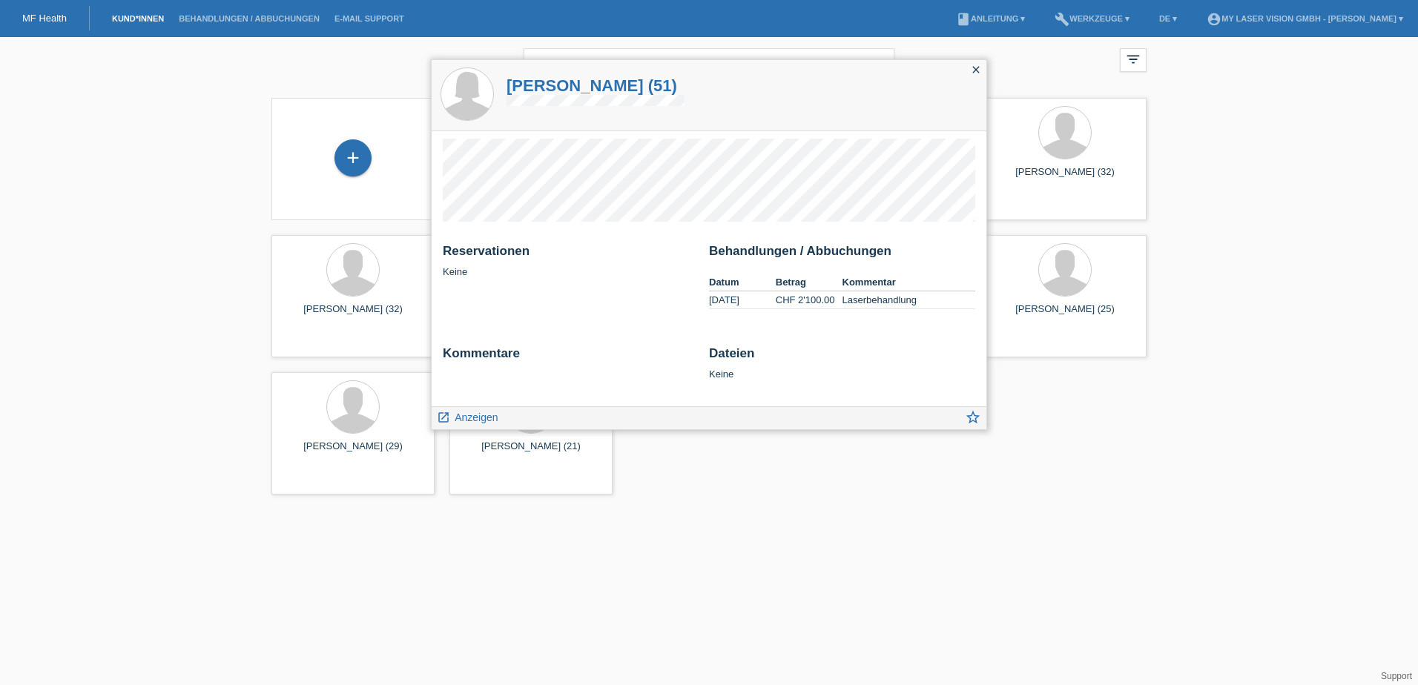
click at [978, 69] on icon "close" at bounding box center [976, 70] width 12 height 12
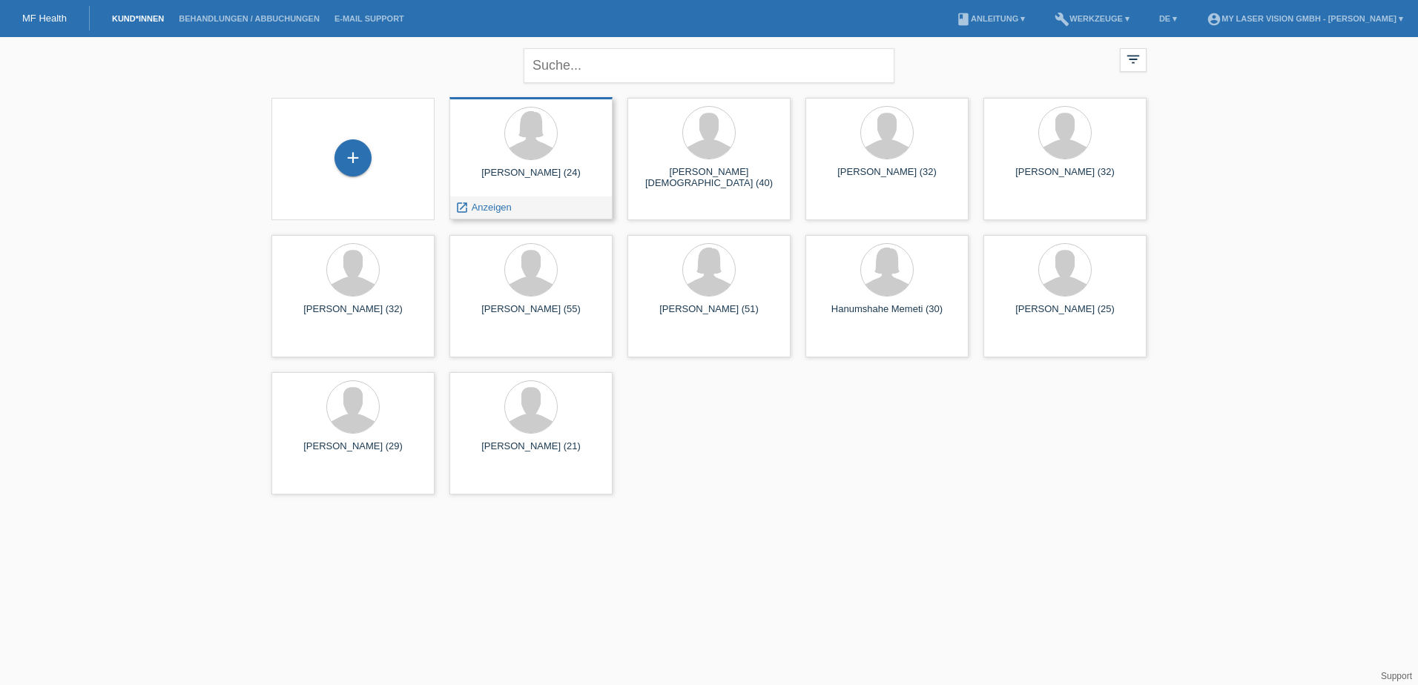
click at [547, 167] on div "[PERSON_NAME] (24)" at bounding box center [530, 179] width 139 height 24
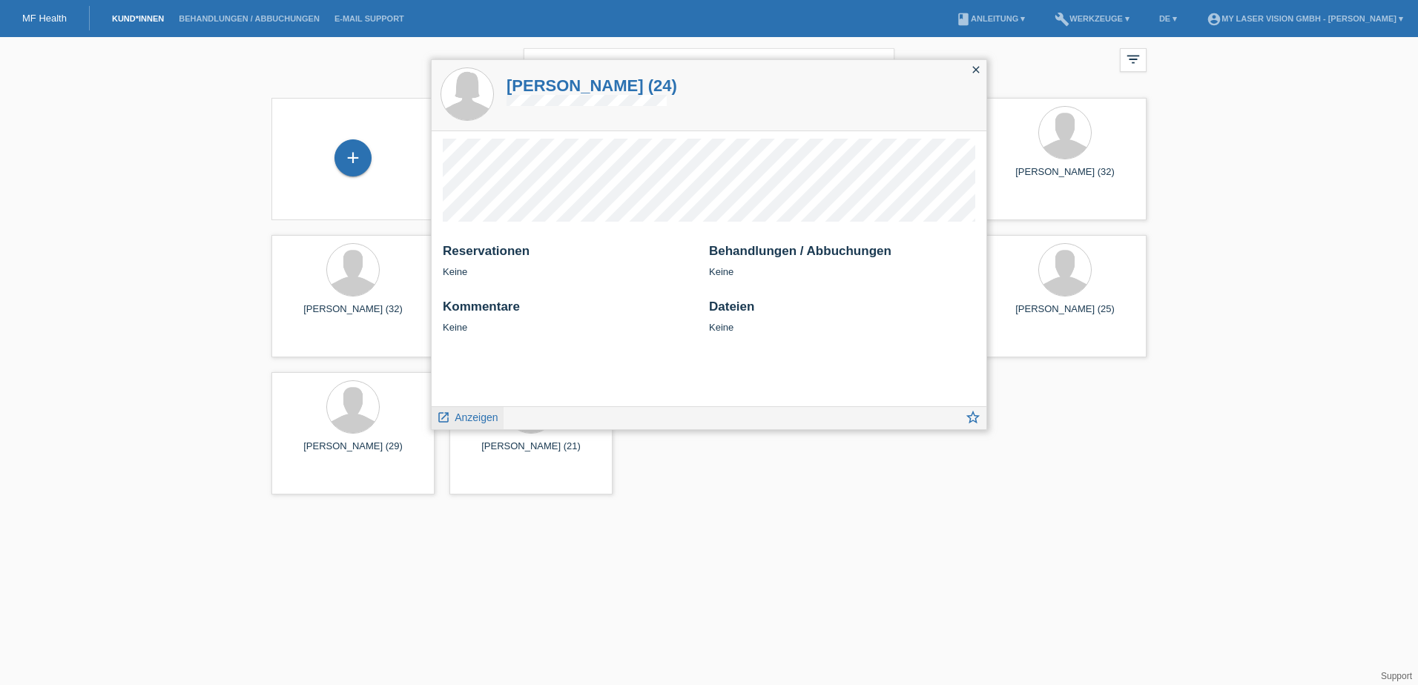
click at [463, 418] on span "Anzeigen" at bounding box center [476, 418] width 43 height 12
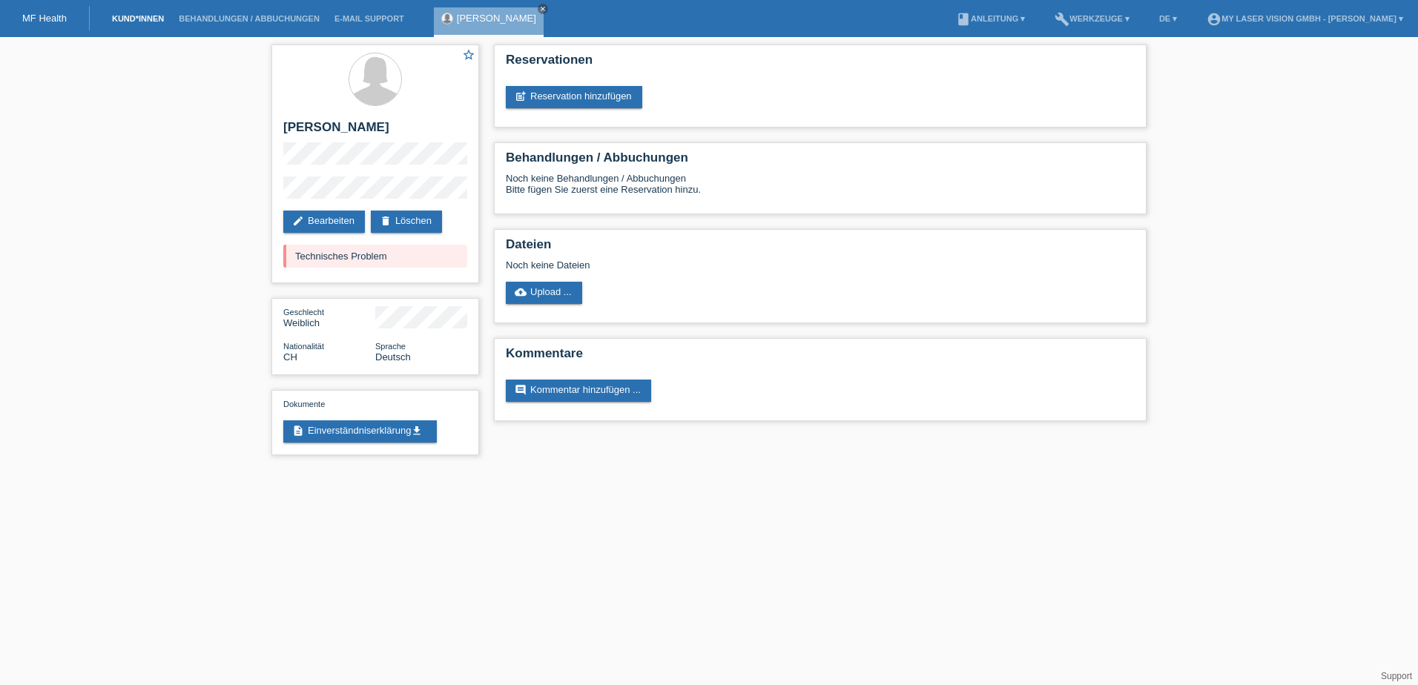
click at [154, 20] on link "Kund*innen" at bounding box center [138, 18] width 67 height 9
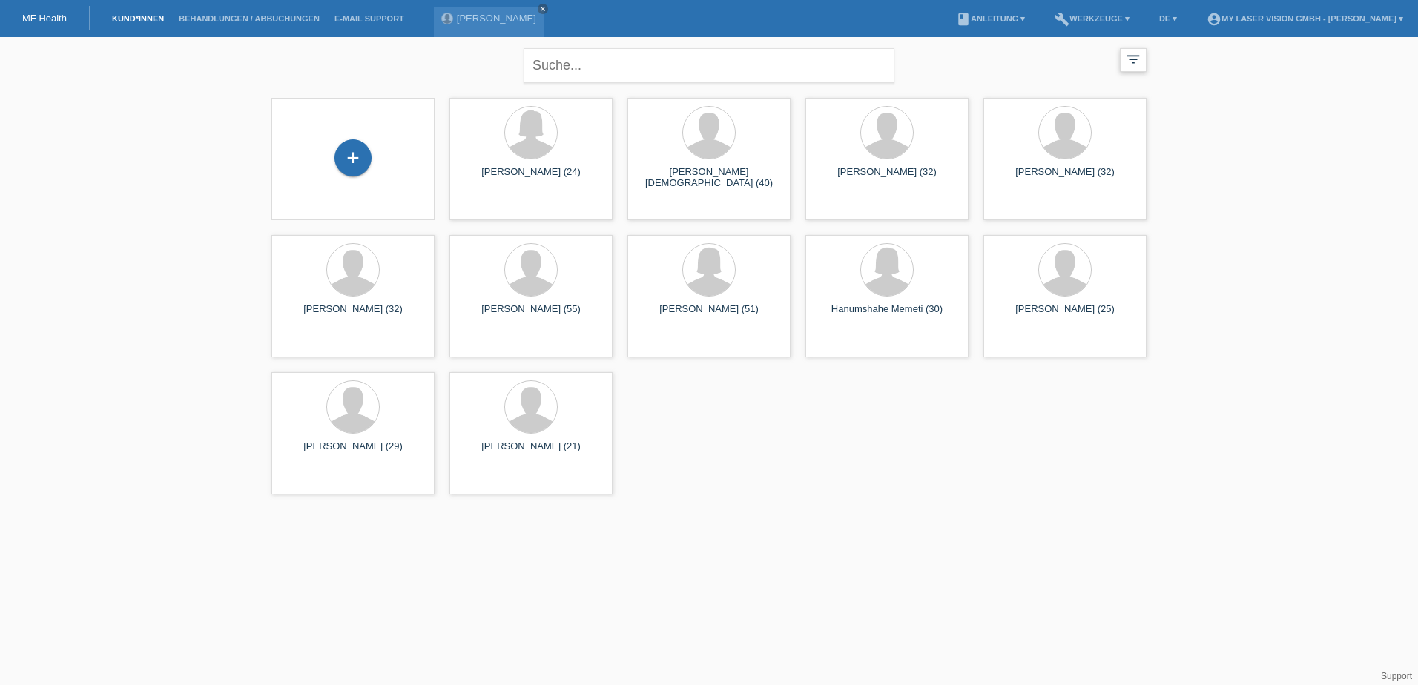
click at [1128, 59] on icon "filter_list" at bounding box center [1133, 59] width 16 height 16
click at [1277, 152] on div "close filter_list view_module Alle Kund*innen anzeigen star Markierte [PERSON_N…" at bounding box center [709, 269] width 1418 height 465
